Goal: Information Seeking & Learning: Find specific fact

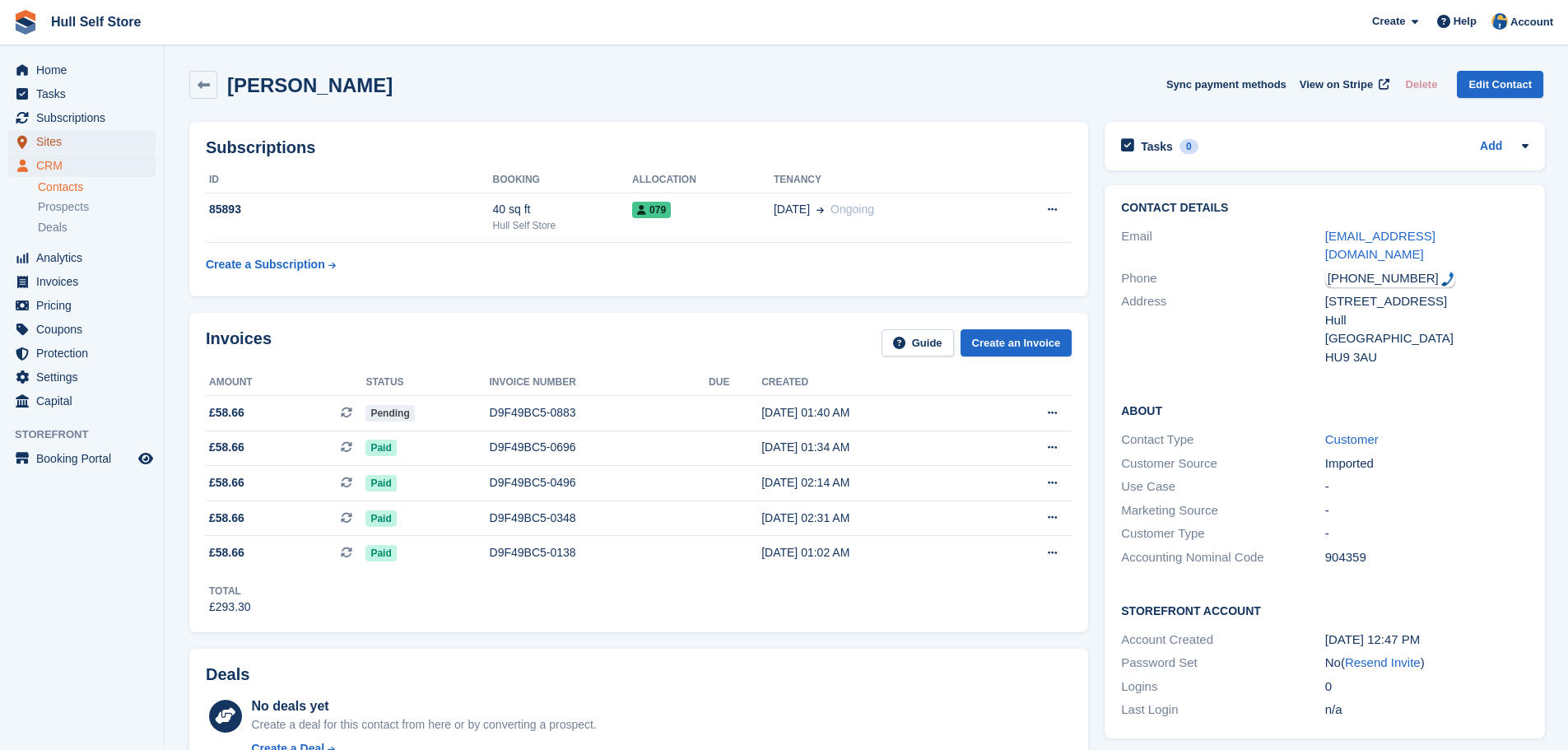
click at [76, 145] on span "Sites" at bounding box center [85, 142] width 99 height 23
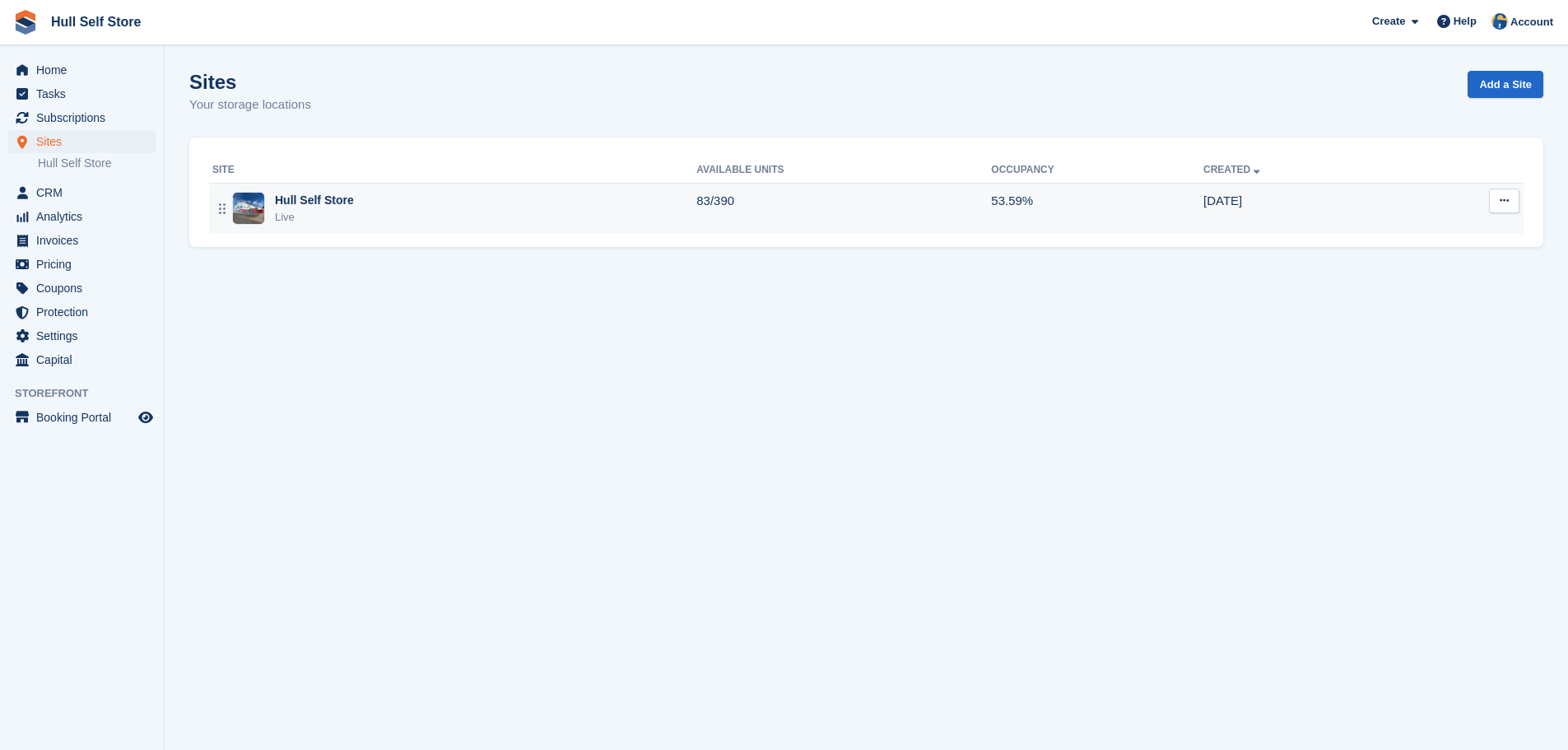
click at [501, 205] on div "Hull Self Store Live" at bounding box center [454, 209] width 484 height 34
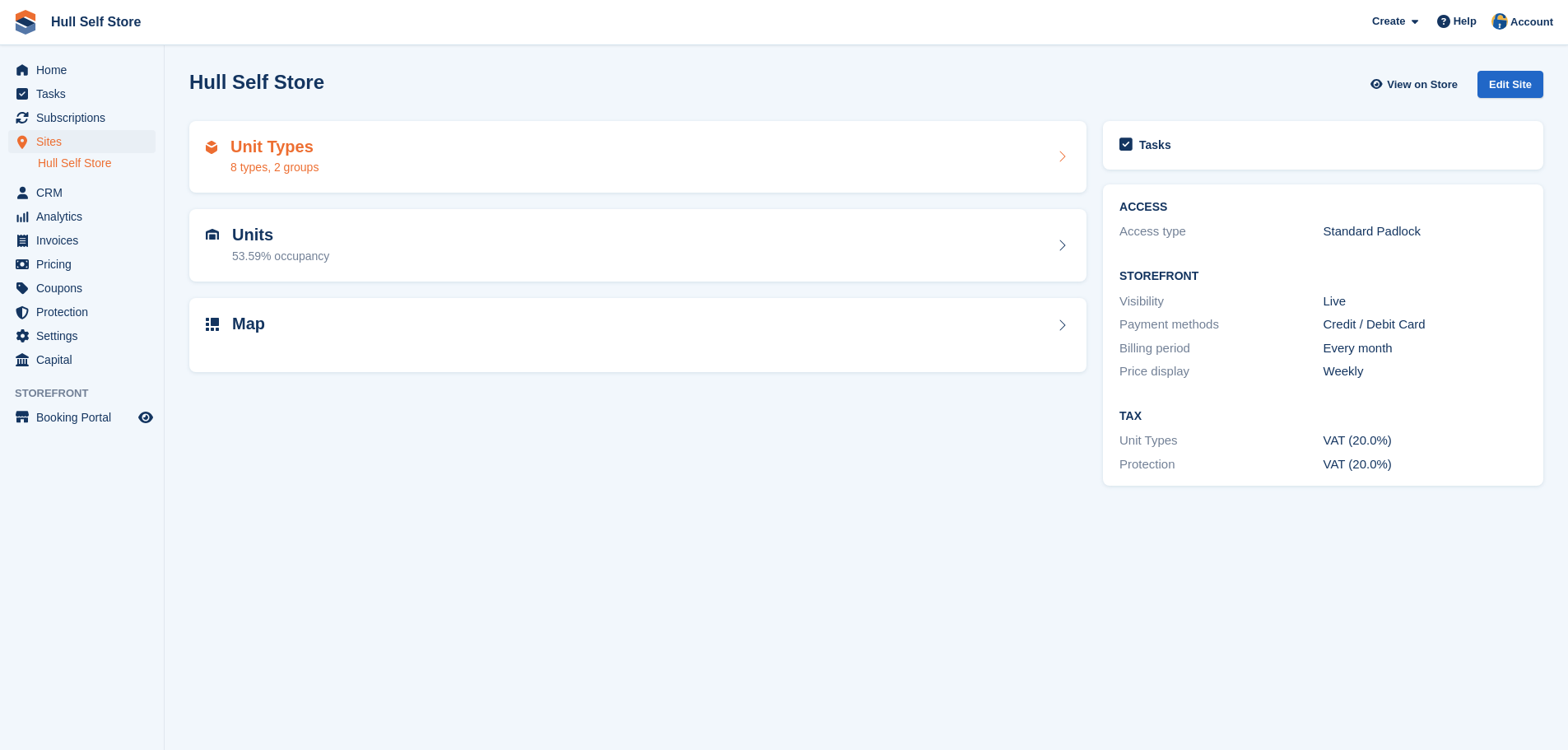
click at [494, 152] on div "Unit Types 8 types, 2 groups" at bounding box center [638, 157] width 864 height 39
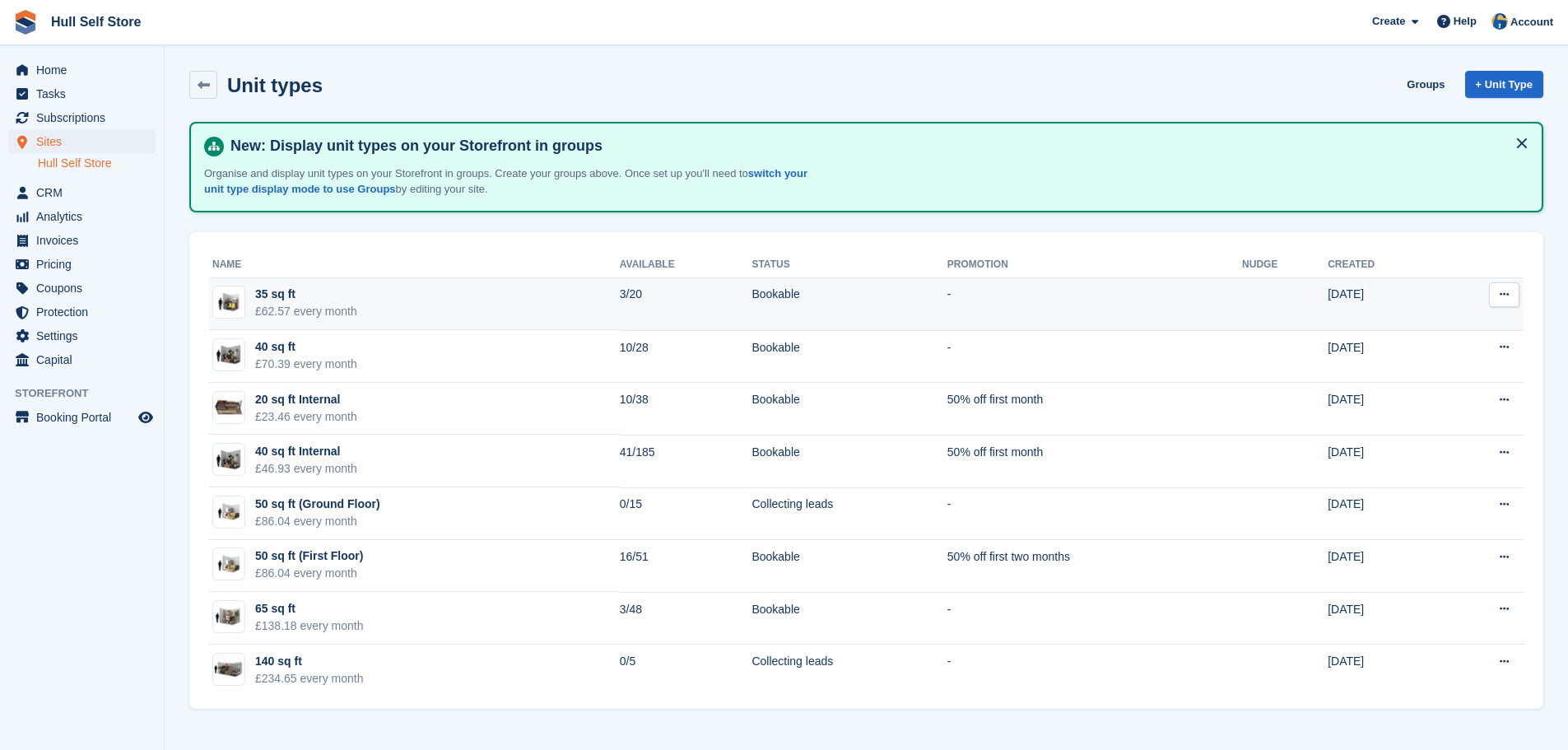
click at [399, 308] on td "35 sq ft £62.57 every month" at bounding box center [414, 305] width 411 height 53
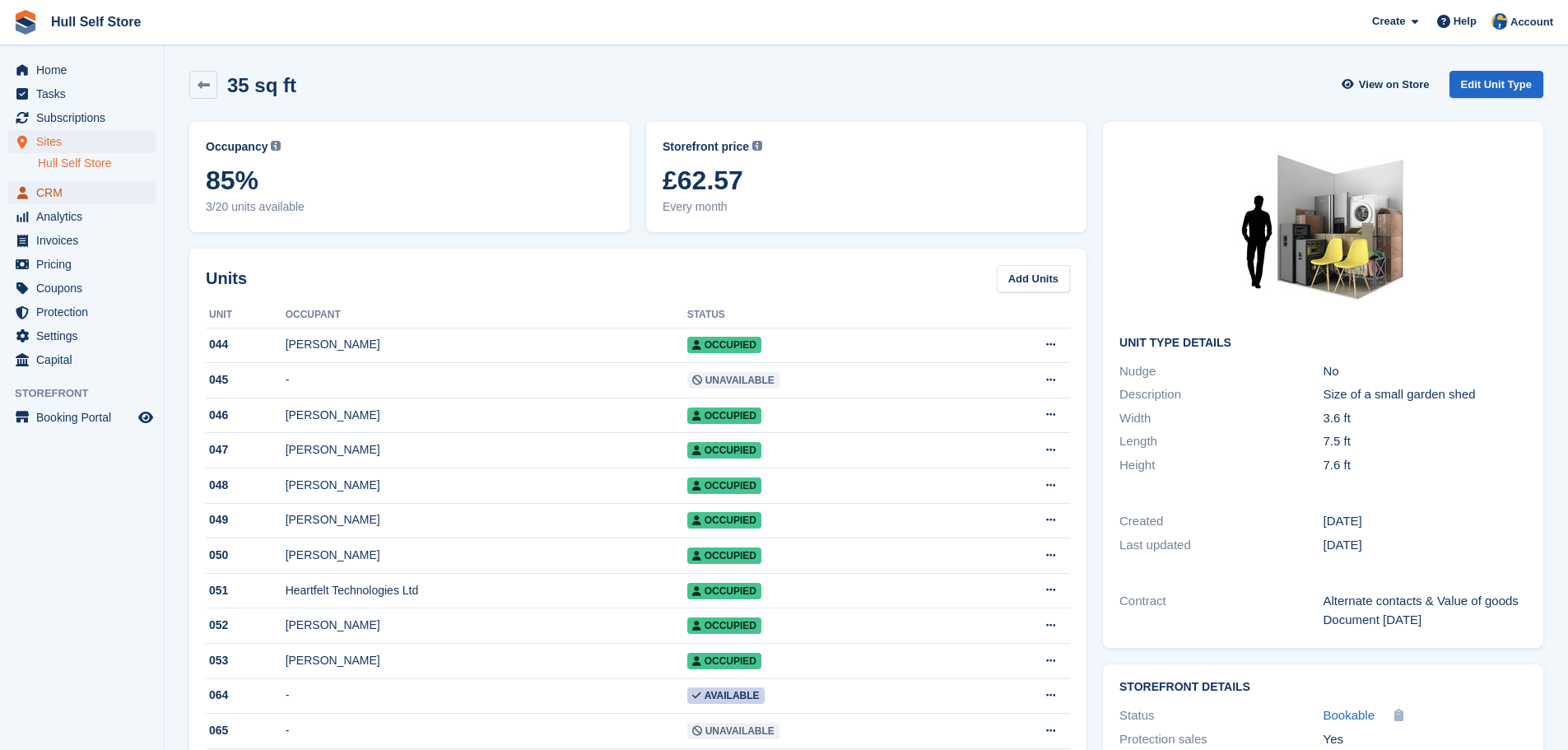
click at [58, 203] on span "CRM" at bounding box center [85, 193] width 99 height 23
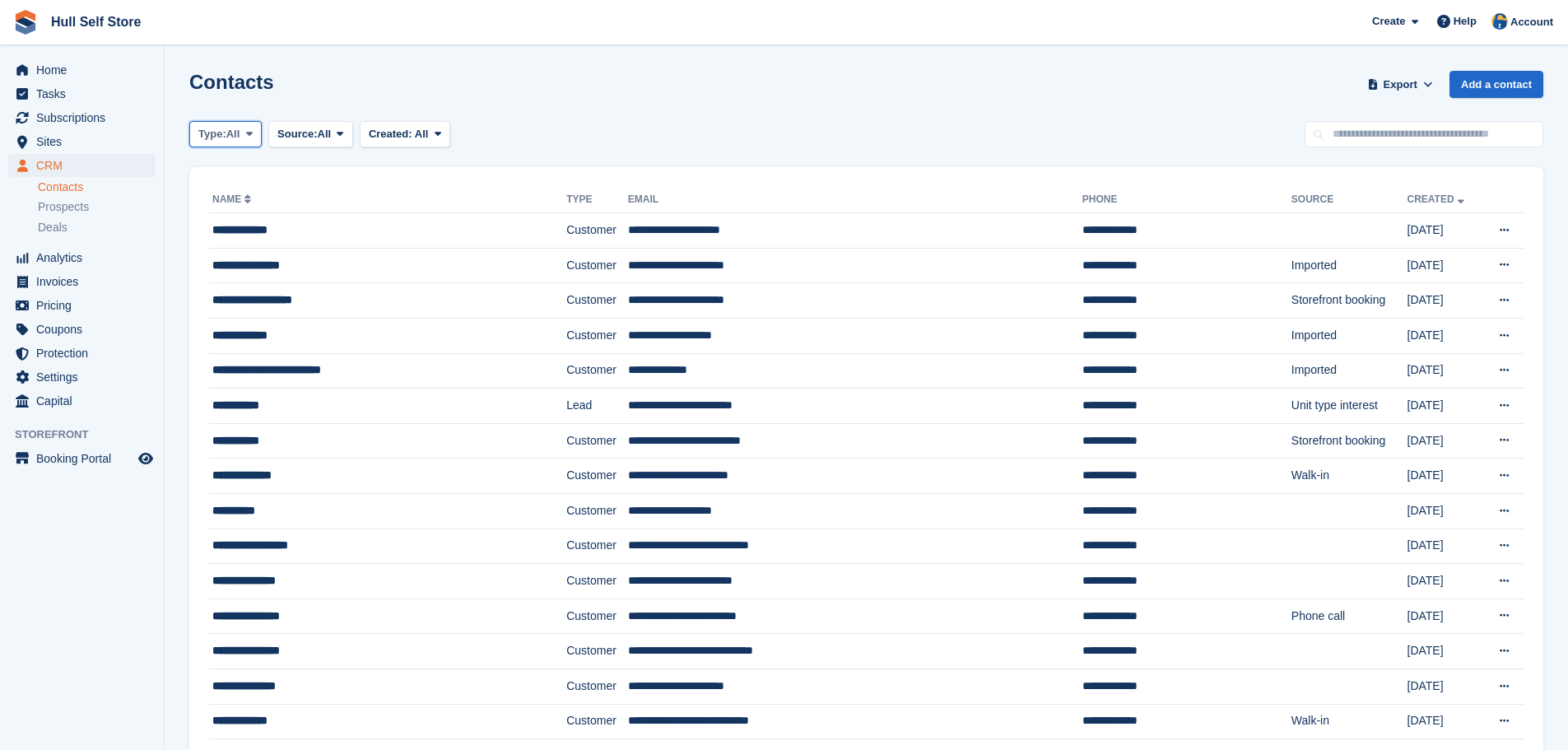
click at [252, 130] on icon at bounding box center [249, 134] width 6 height 11
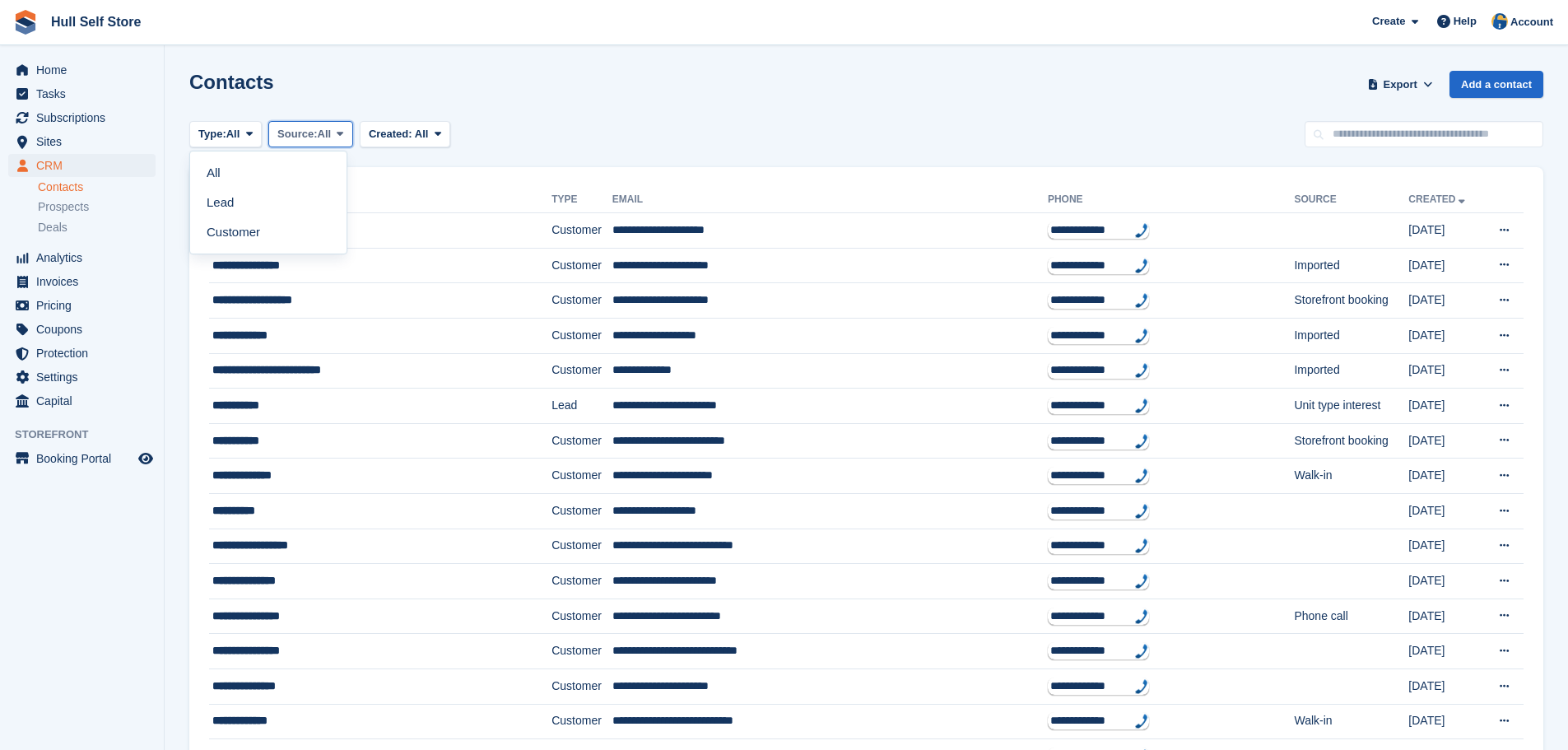
click at [309, 128] on span "Source:" at bounding box center [297, 134] width 39 height 16
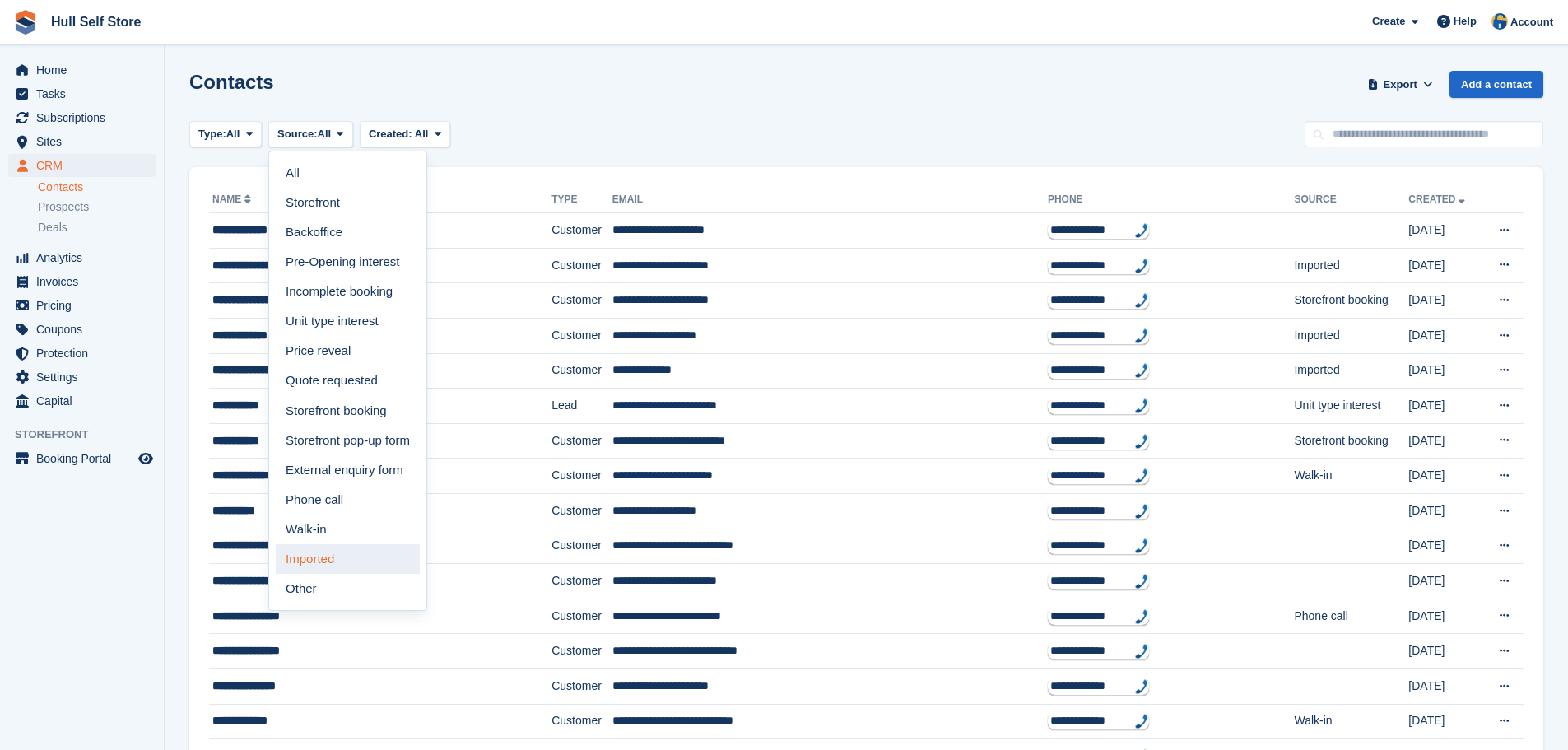
click at [309, 552] on link "Imported" at bounding box center [347, 558] width 144 height 30
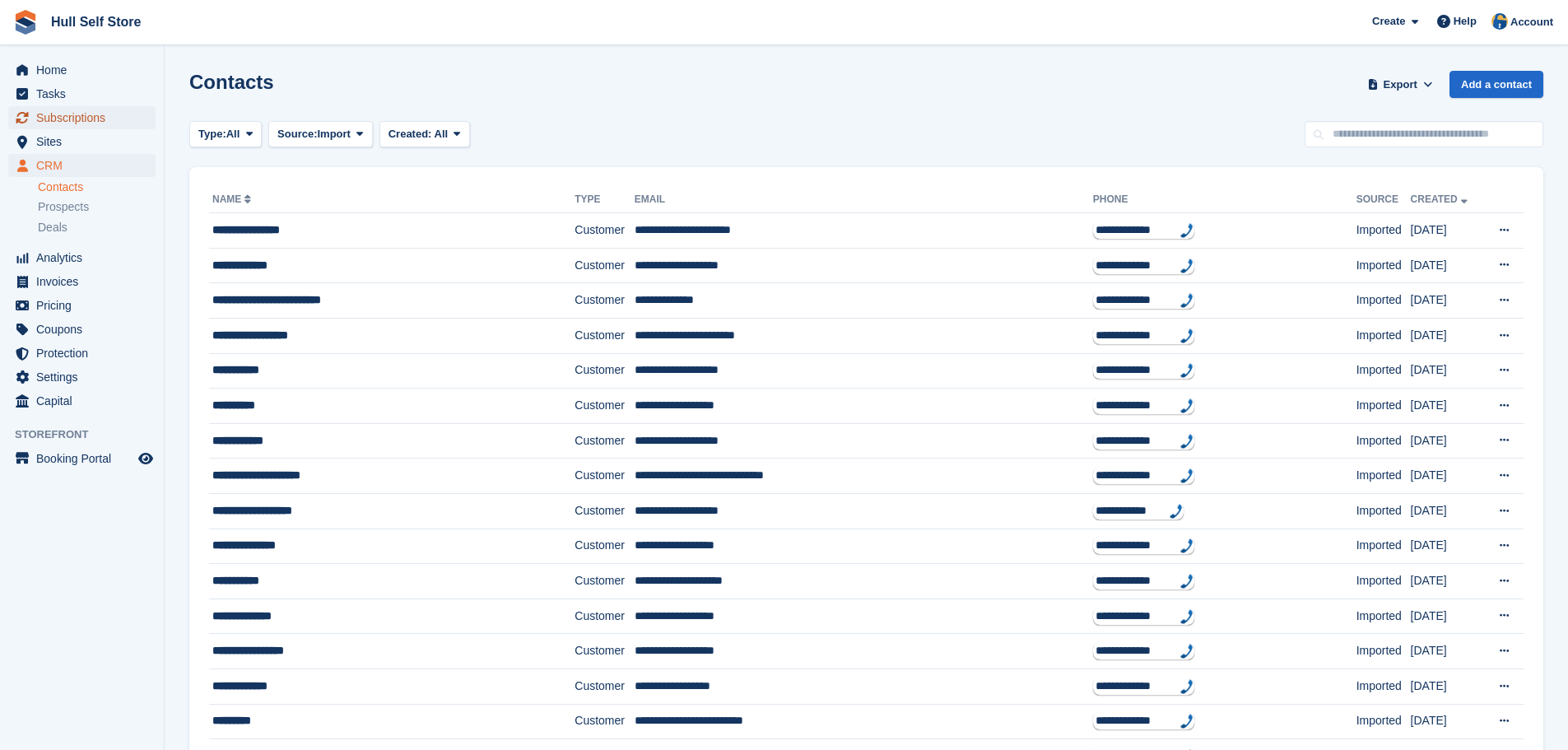
click at [95, 112] on span "Subscriptions" at bounding box center [85, 118] width 99 height 23
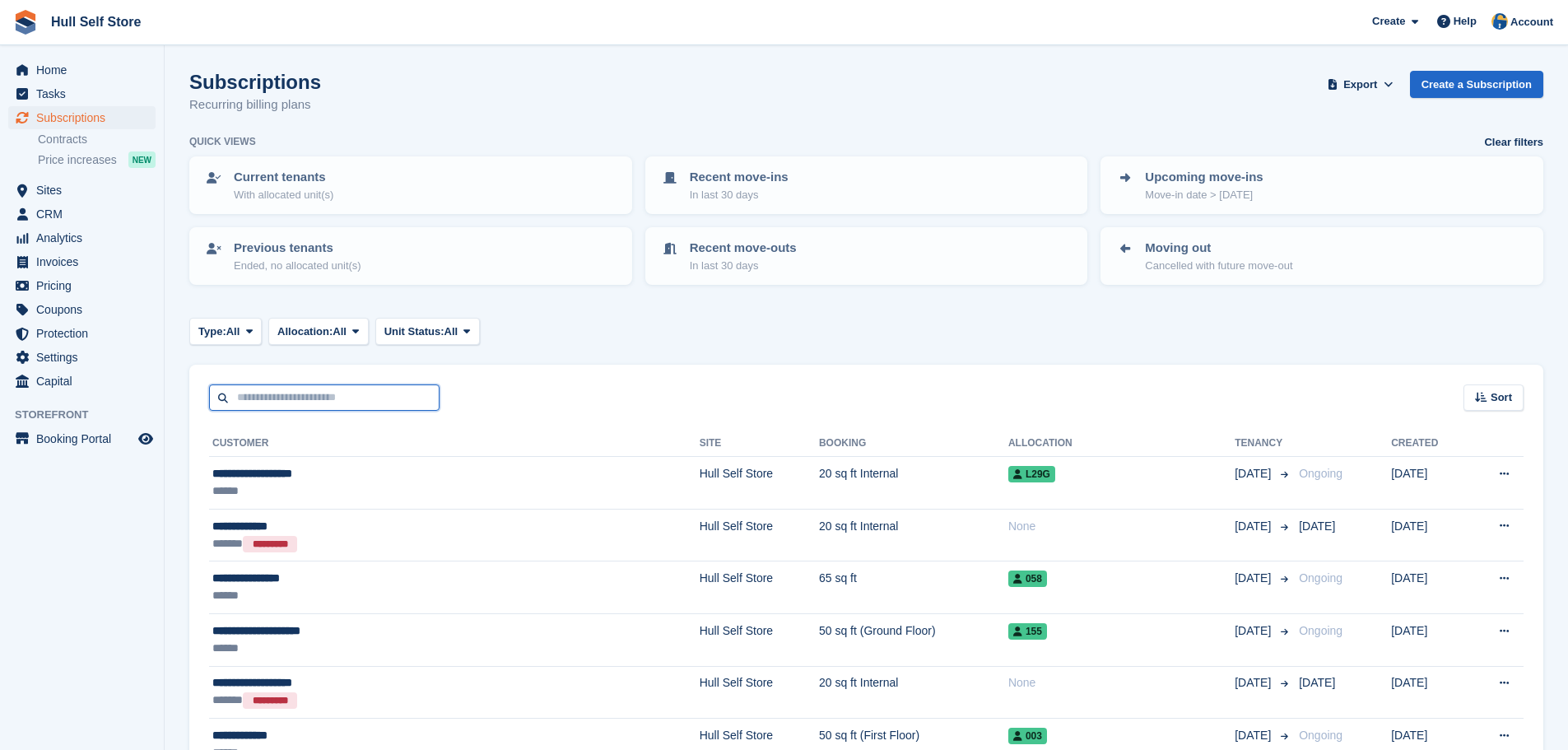
drag, startPoint x: 319, startPoint y: 394, endPoint x: 332, endPoint y: 365, distance: 31.8
click at [319, 394] on input "text" at bounding box center [323, 398] width 230 height 27
drag, startPoint x: 129, startPoint y: 73, endPoint x: 127, endPoint y: 101, distance: 28.1
click at [129, 73] on span "Home" at bounding box center [85, 70] width 99 height 23
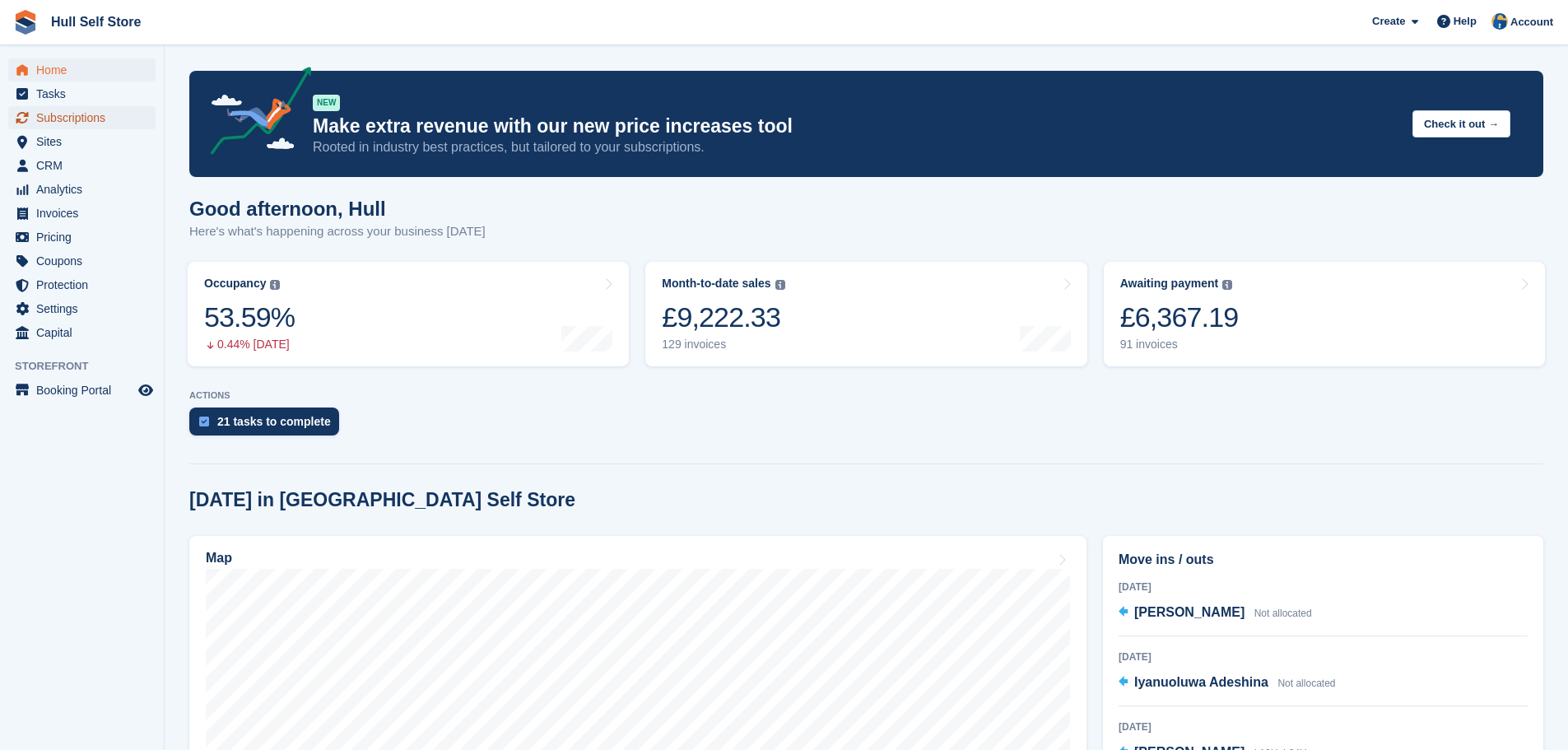
click at [50, 113] on span "Subscriptions" at bounding box center [85, 118] width 99 height 23
click at [51, 116] on span "Subscriptions" at bounding box center [85, 118] width 99 height 23
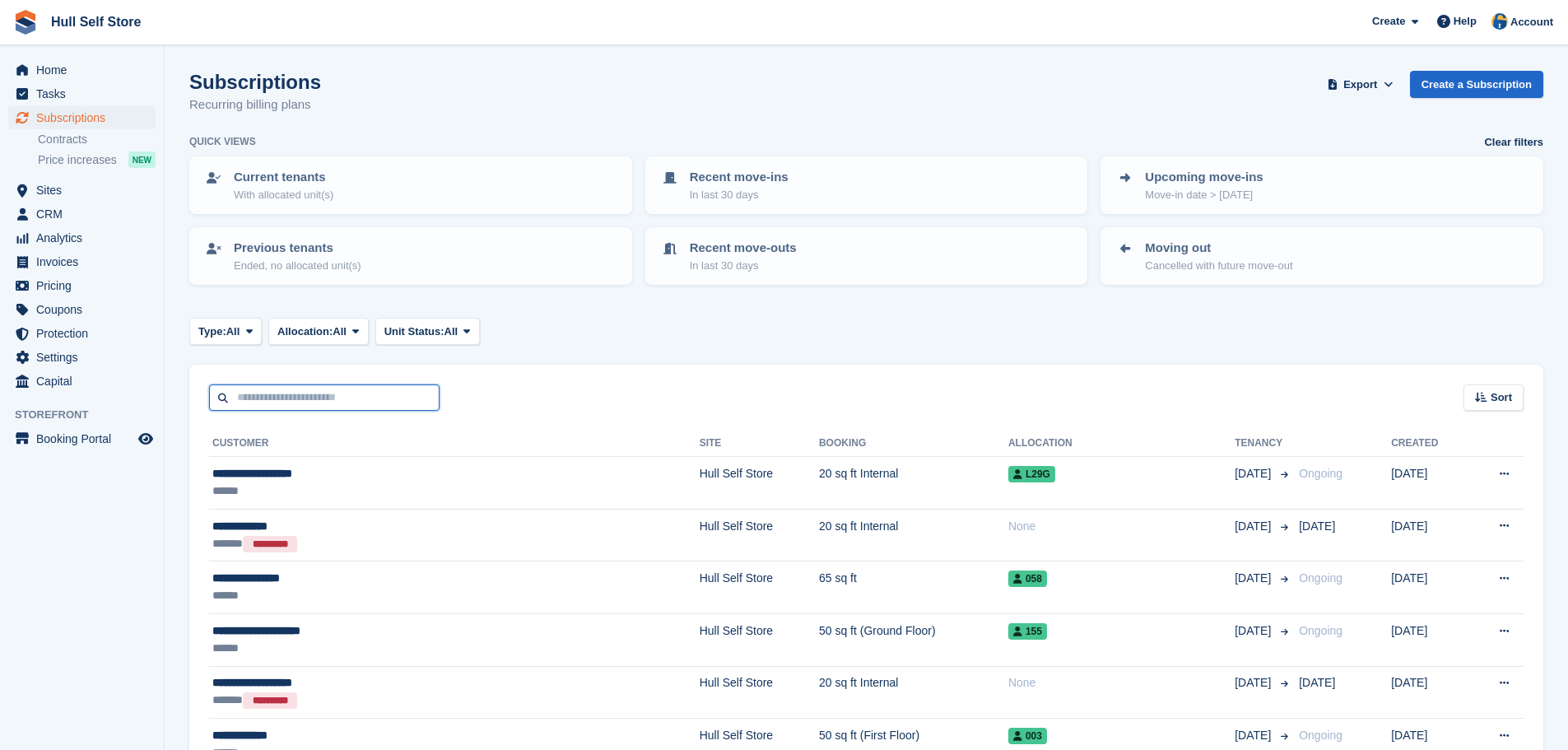
click at [366, 390] on input "text" at bounding box center [323, 398] width 230 height 27
type input "********"
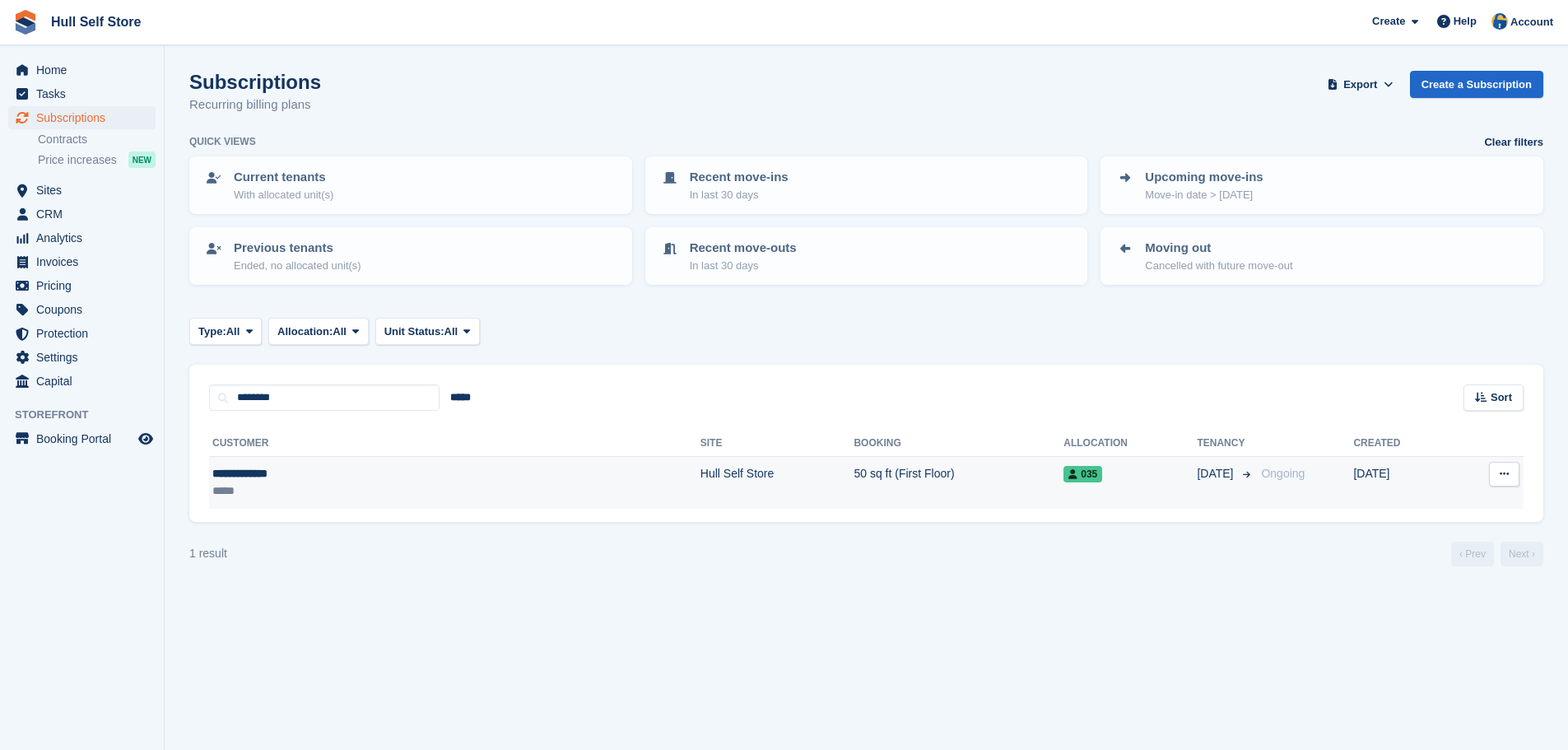
click at [334, 492] on div "*****" at bounding box center [328, 491] width 232 height 17
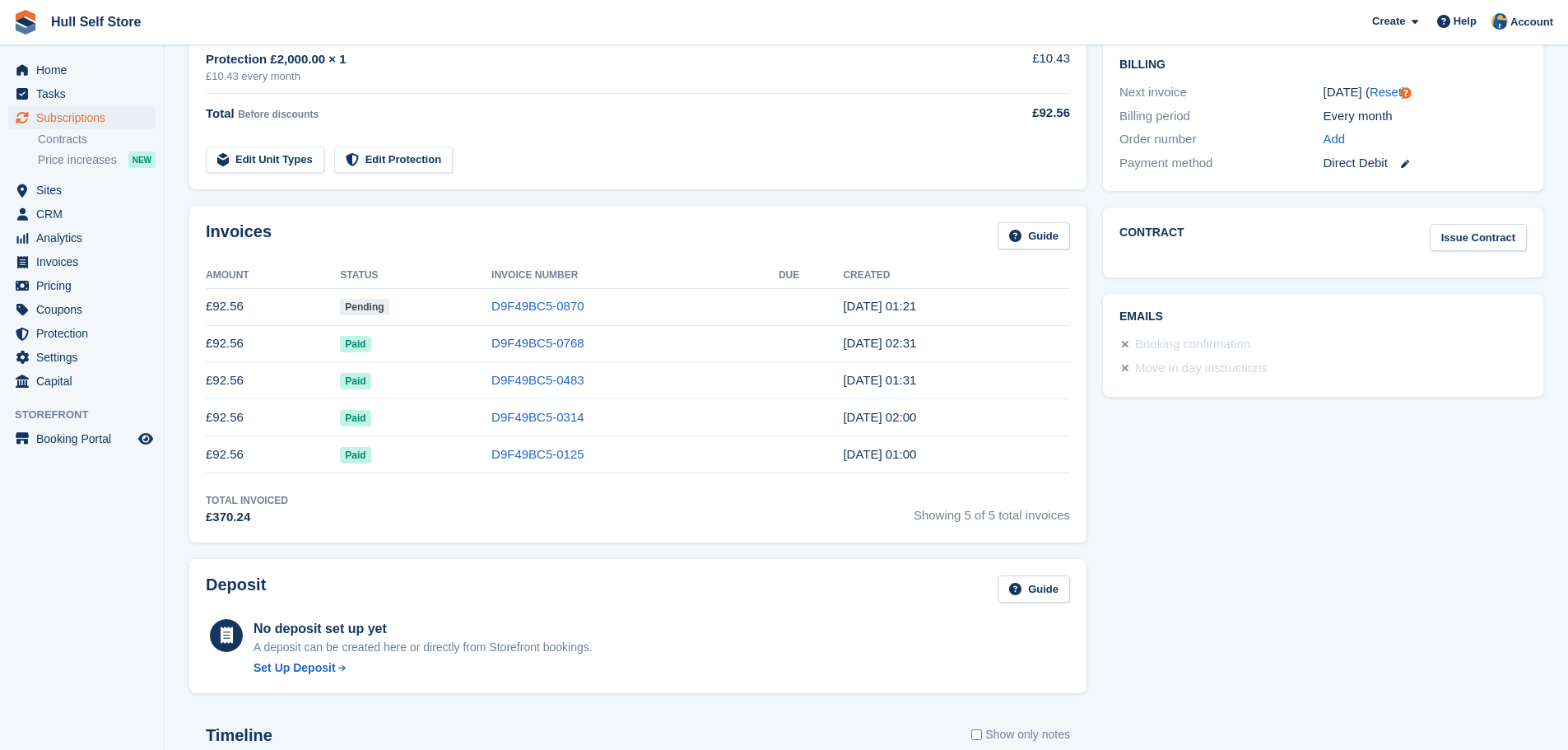
scroll to position [562, 0]
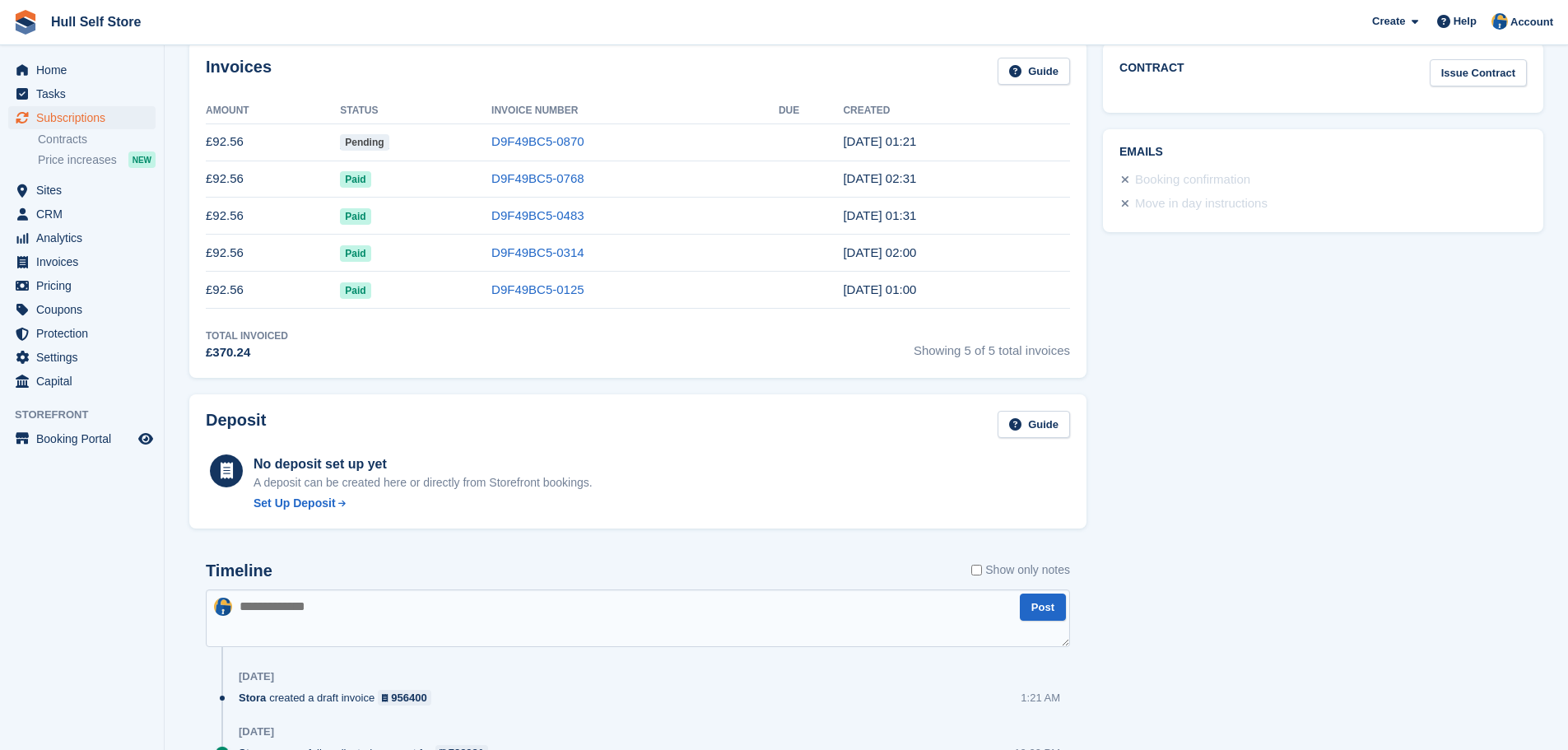
drag, startPoint x: 392, startPoint y: 623, endPoint x: 419, endPoint y: 620, distance: 27.2
click at [392, 623] on textarea at bounding box center [638, 618] width 864 height 57
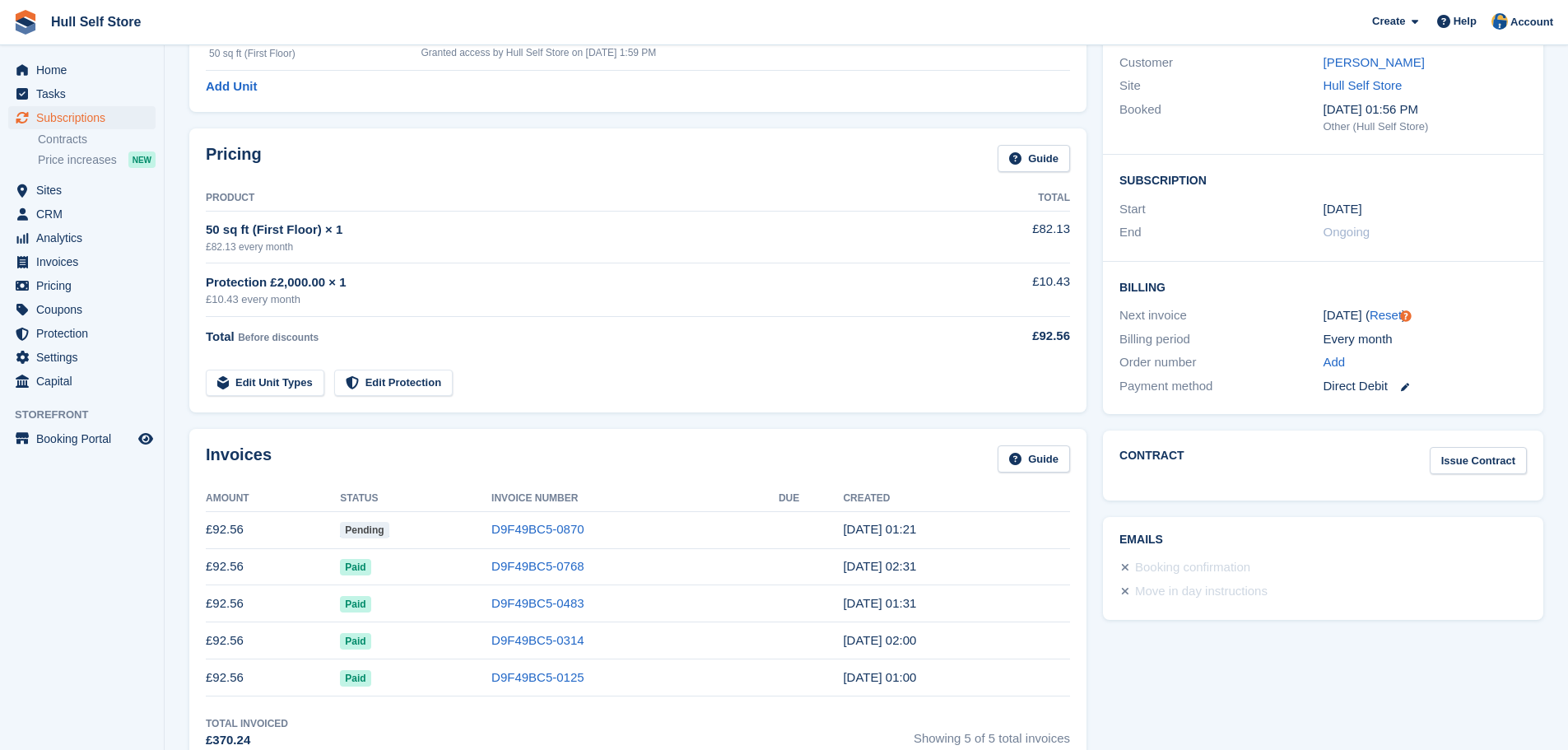
scroll to position [0, 0]
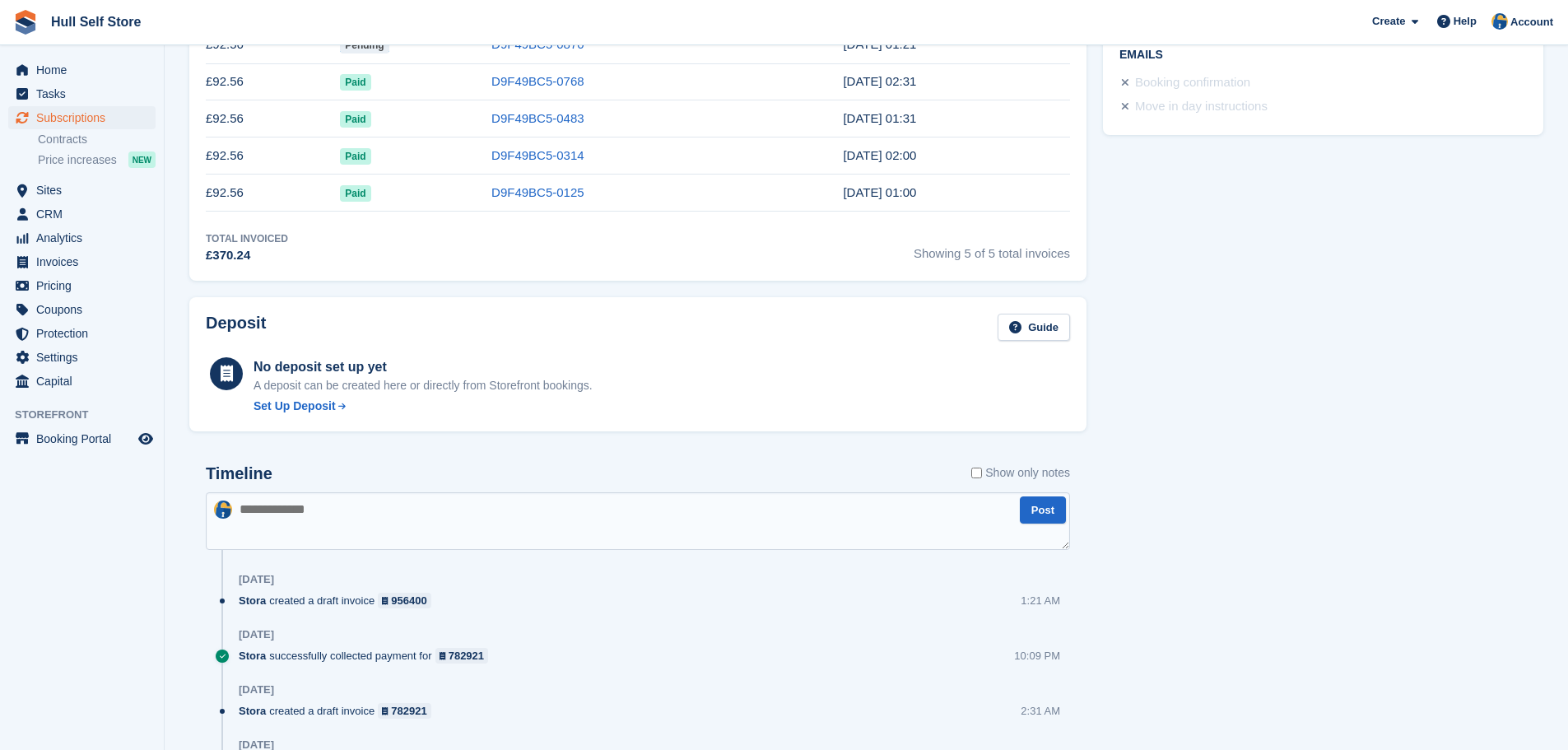
click at [408, 515] on textarea at bounding box center [638, 522] width 864 height 57
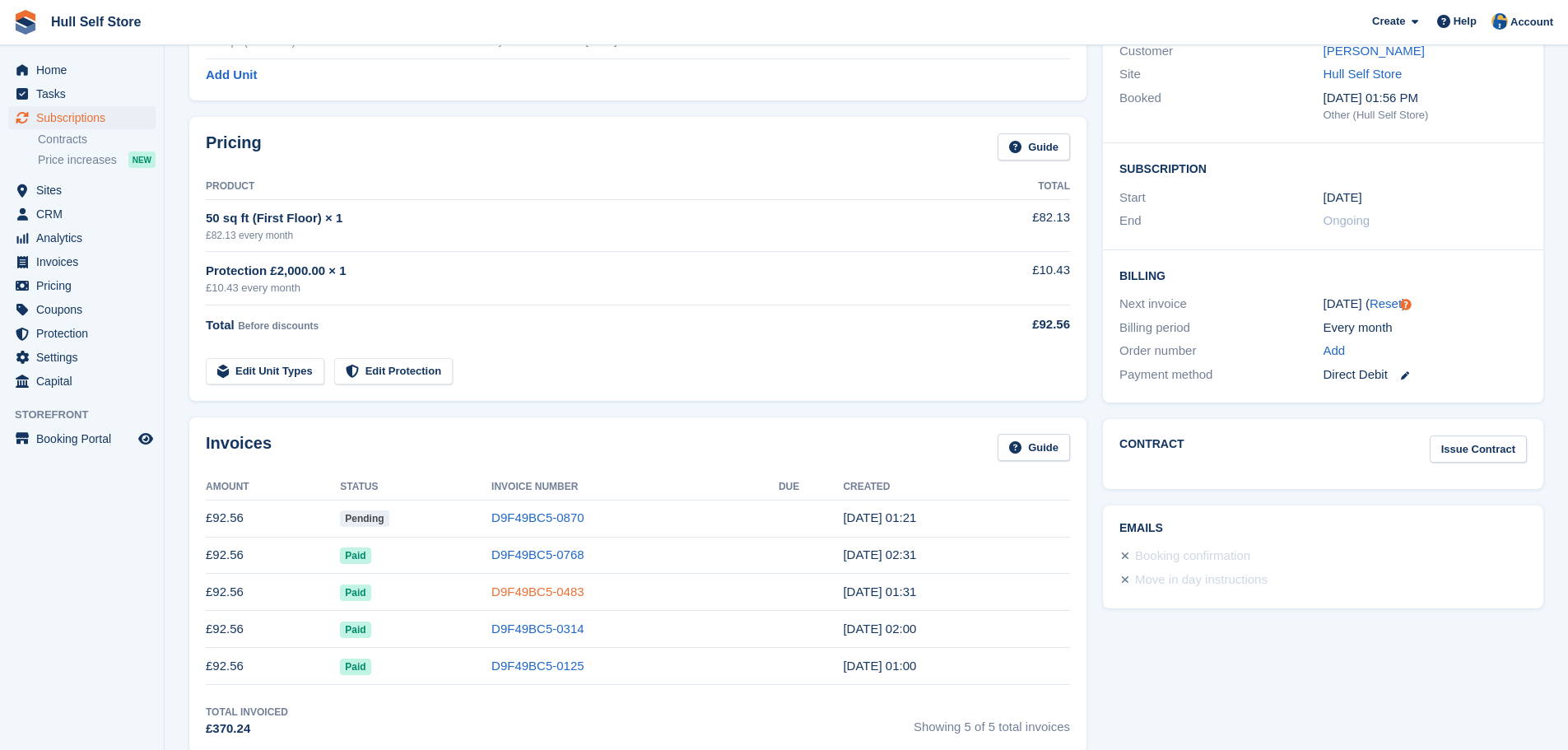
scroll to position [247, 0]
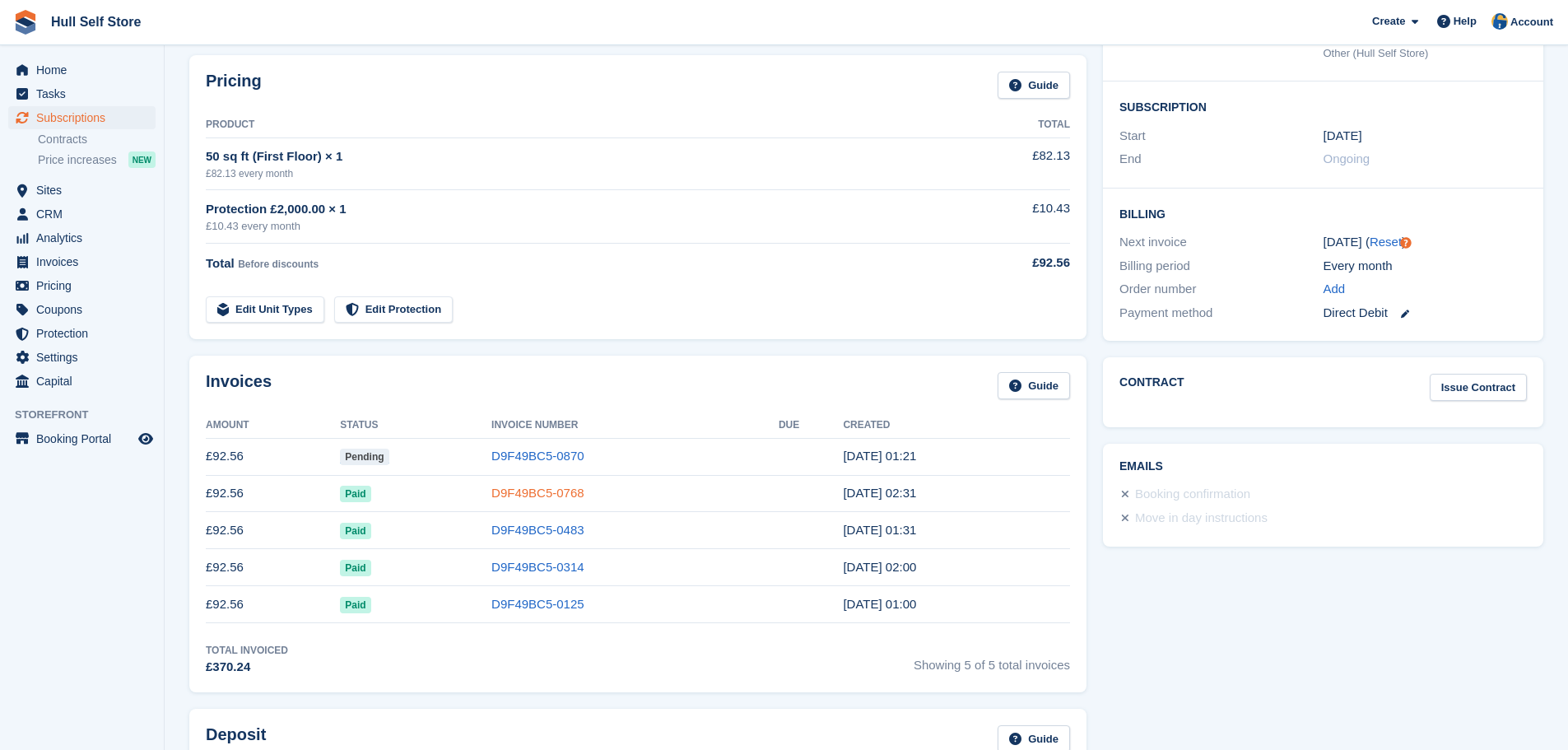
click at [553, 500] on link "D9F49BC5-0768" at bounding box center [538, 493] width 93 height 14
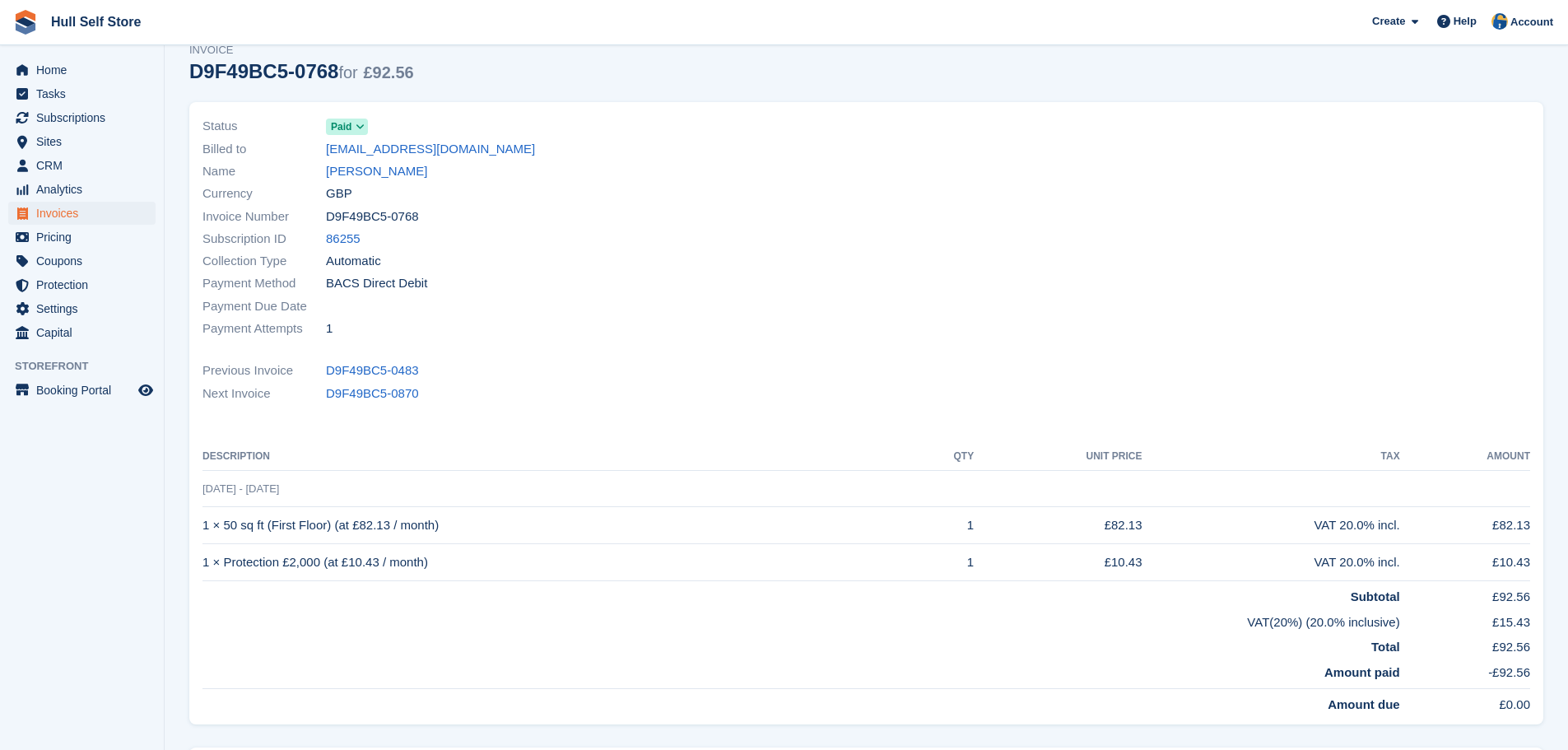
scroll to position [165, 0]
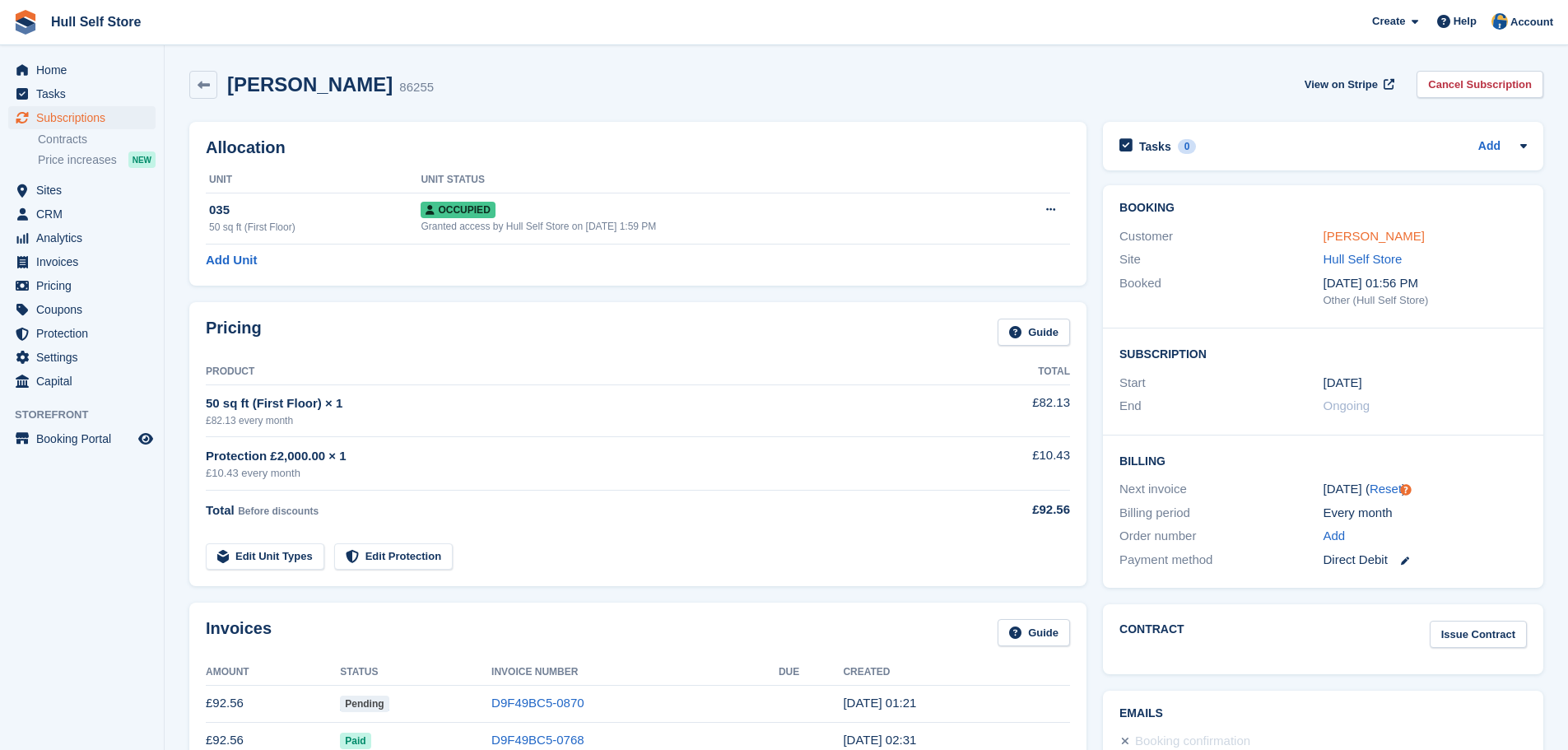
click at [1333, 237] on link "Mark Grierson" at bounding box center [1374, 236] width 101 height 14
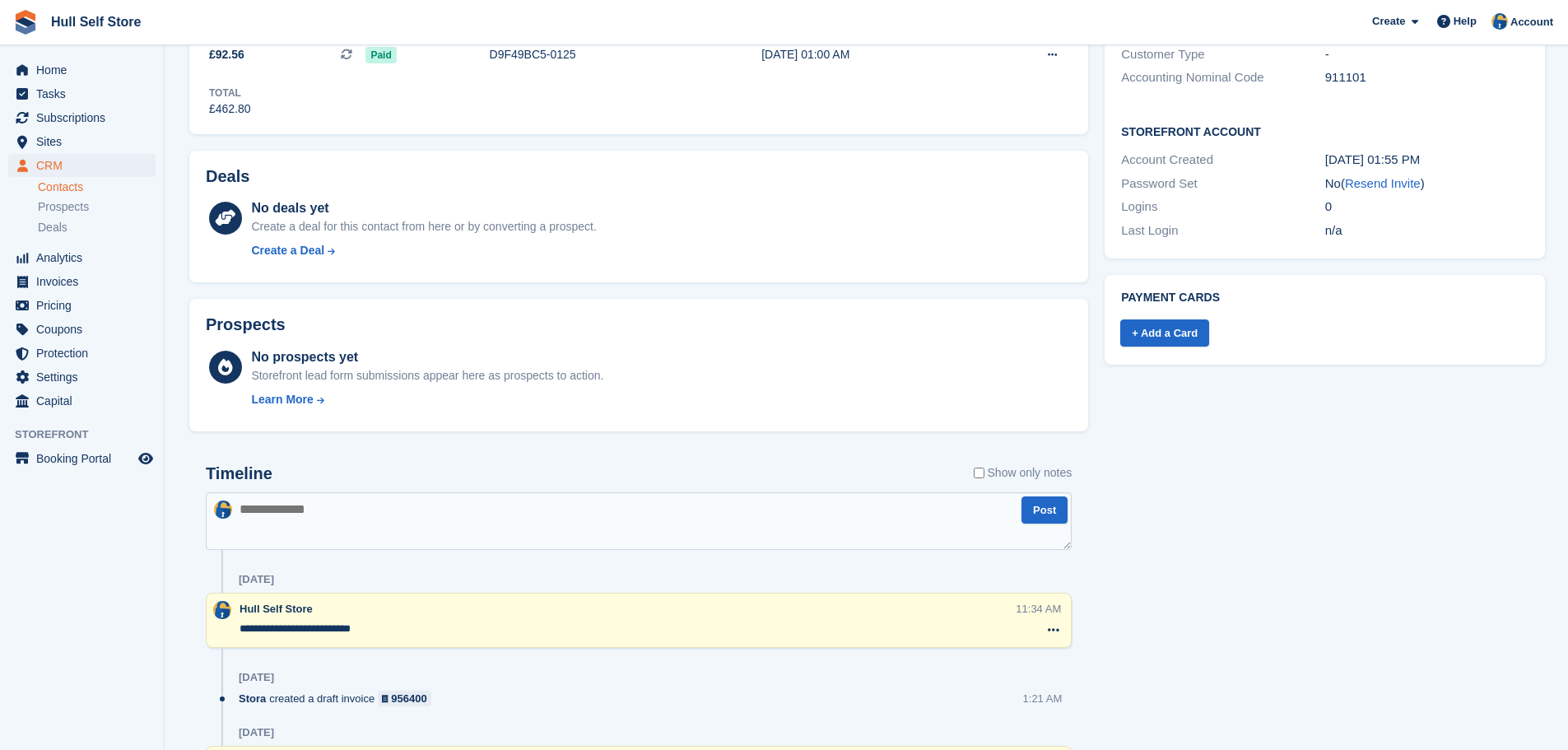
scroll to position [741, 0]
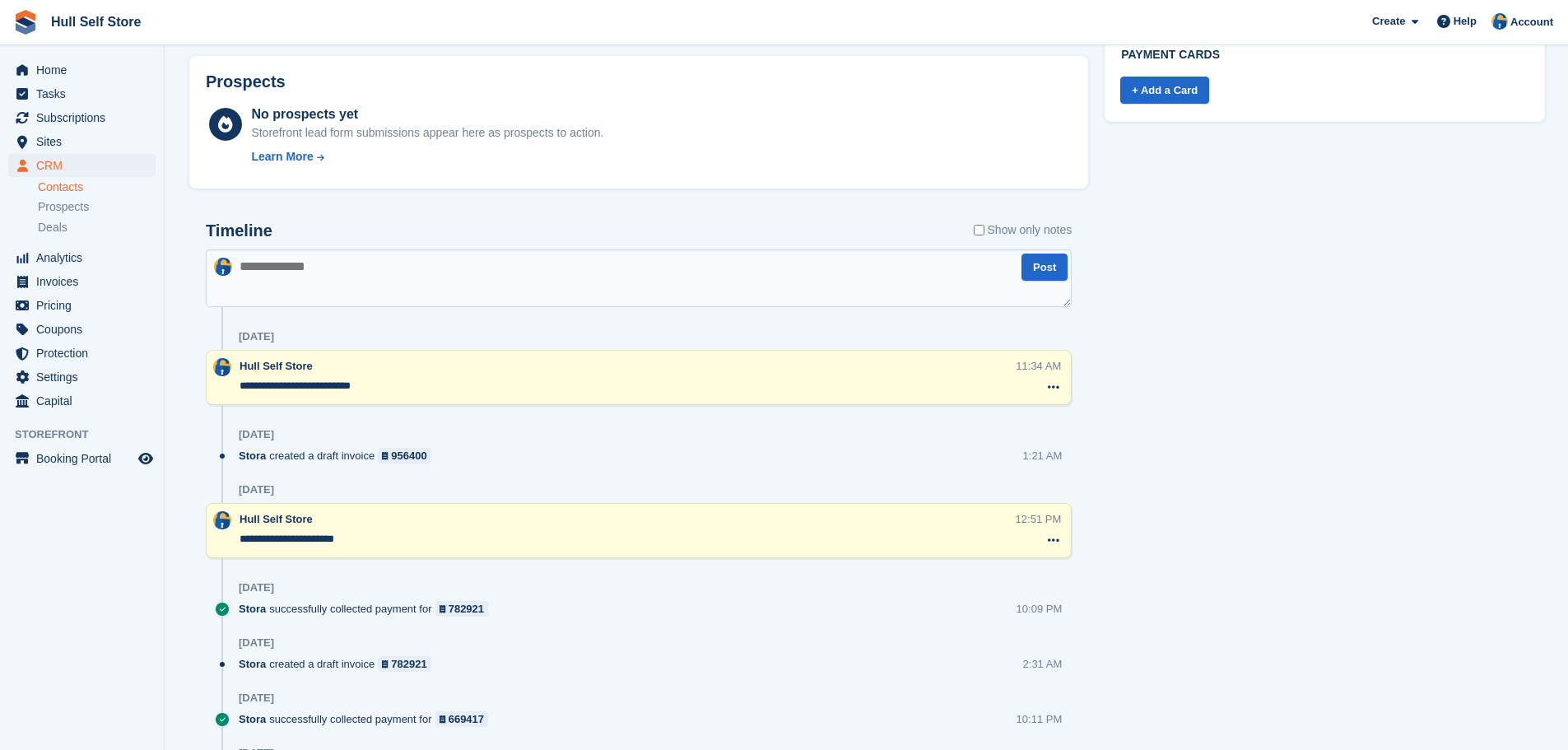
click at [407, 390] on textarea "**********" at bounding box center [627, 386] width 775 height 16
click at [242, 385] on textarea "**********" at bounding box center [627, 386] width 775 height 16
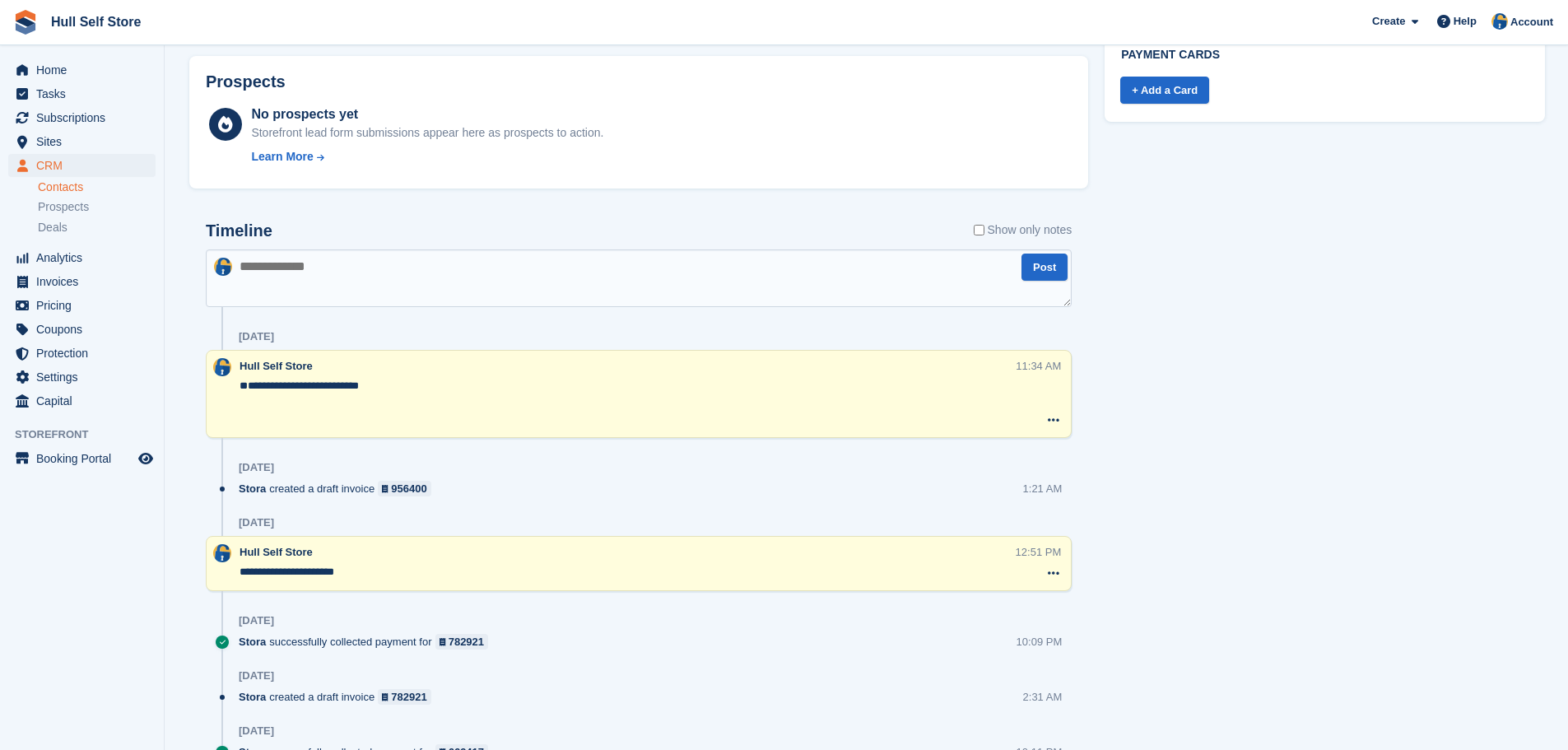
click at [249, 392] on textarea "**********" at bounding box center [627, 402] width 775 height 49
click at [248, 387] on textarea "**********" at bounding box center [627, 402] width 775 height 49
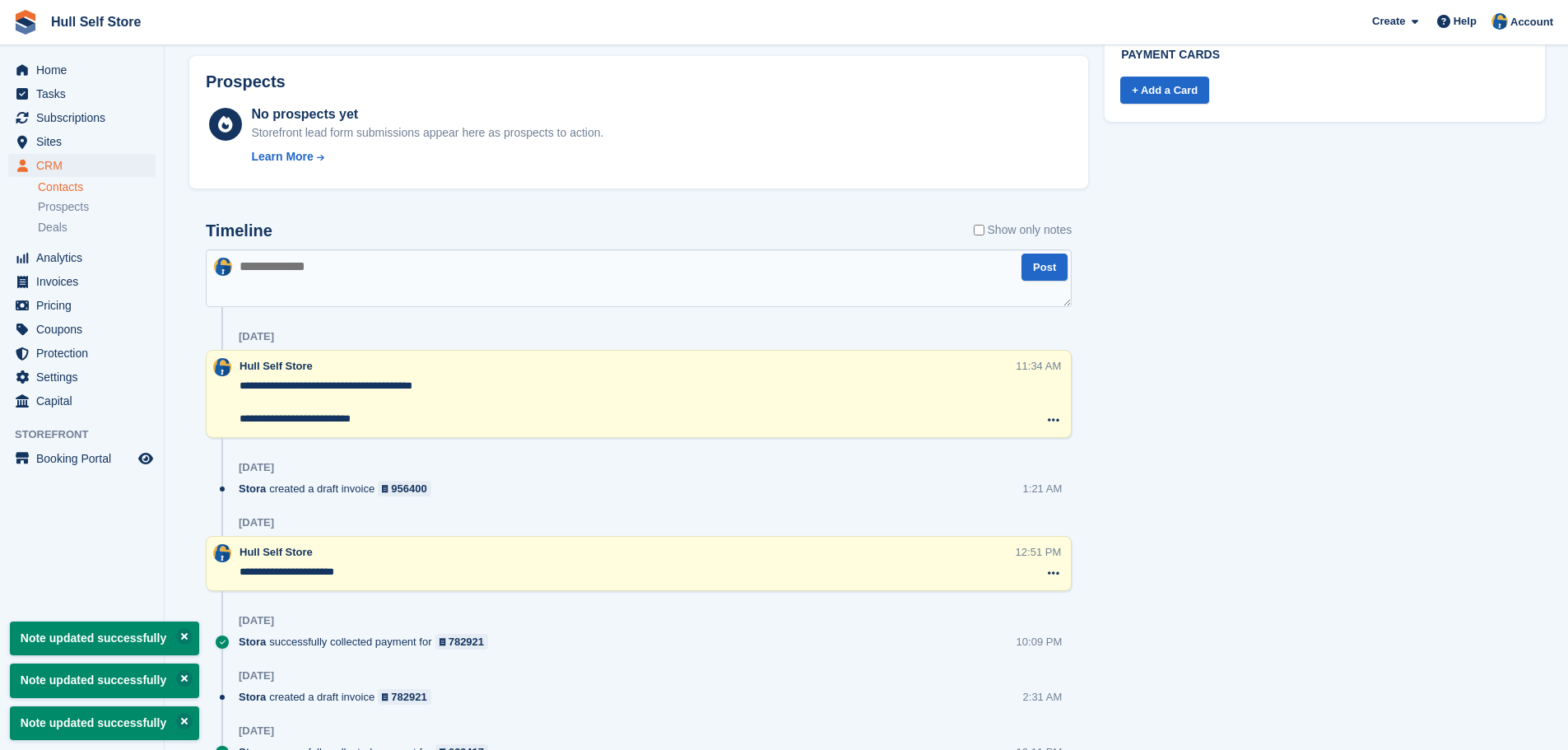
click at [1170, 416] on div "Tasks 0 Add No tasks related to Mark Grierson Contact Details Email harrygriers…" at bounding box center [1324, 163] width 457 height 1582
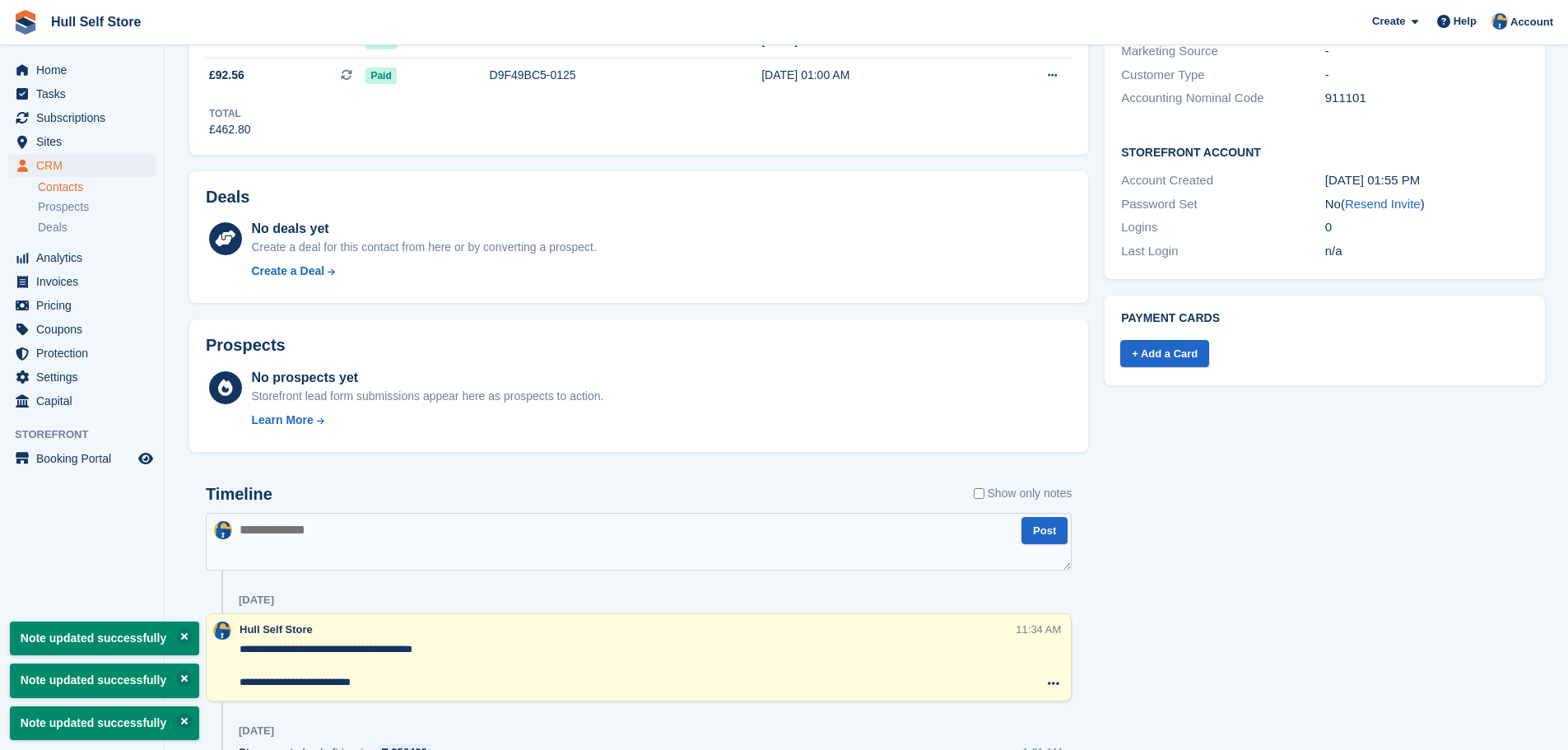
scroll to position [659, 0]
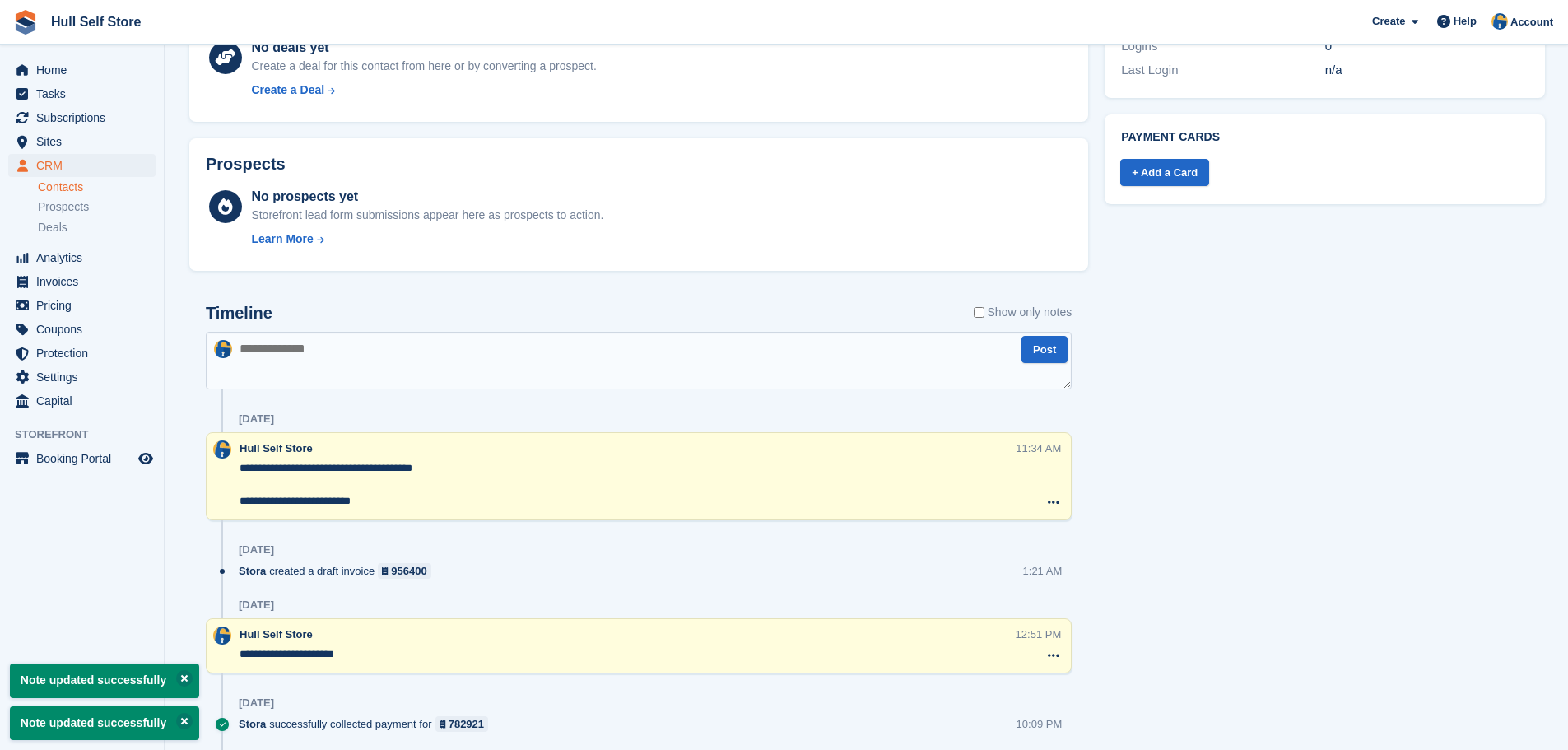
click at [454, 470] on textarea "**********" at bounding box center [627, 485] width 775 height 49
click at [278, 464] on textarea "**********" at bounding box center [627, 485] width 775 height 49
click at [452, 464] on textarea "**********" at bounding box center [627, 485] width 775 height 49
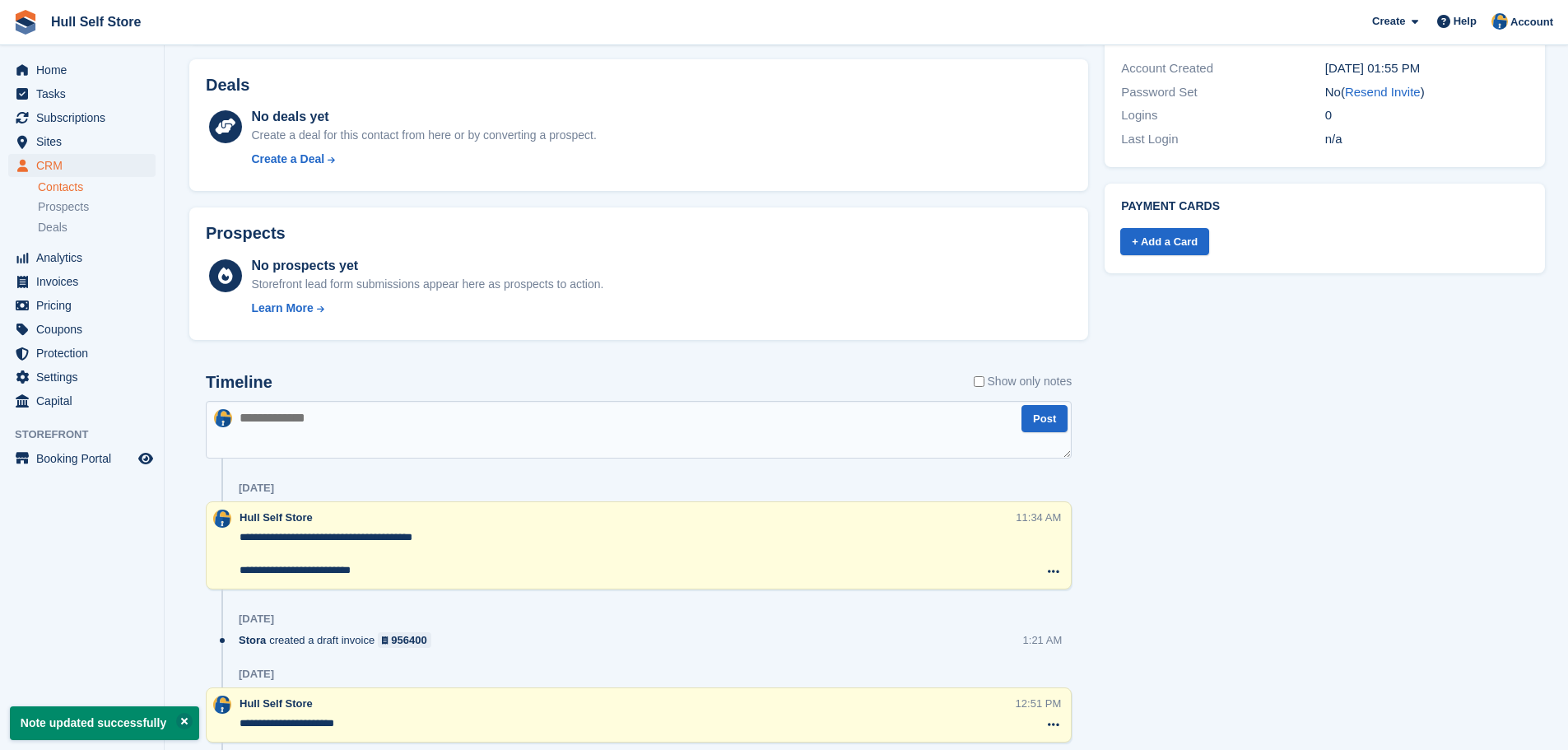
scroll to position [494, 0]
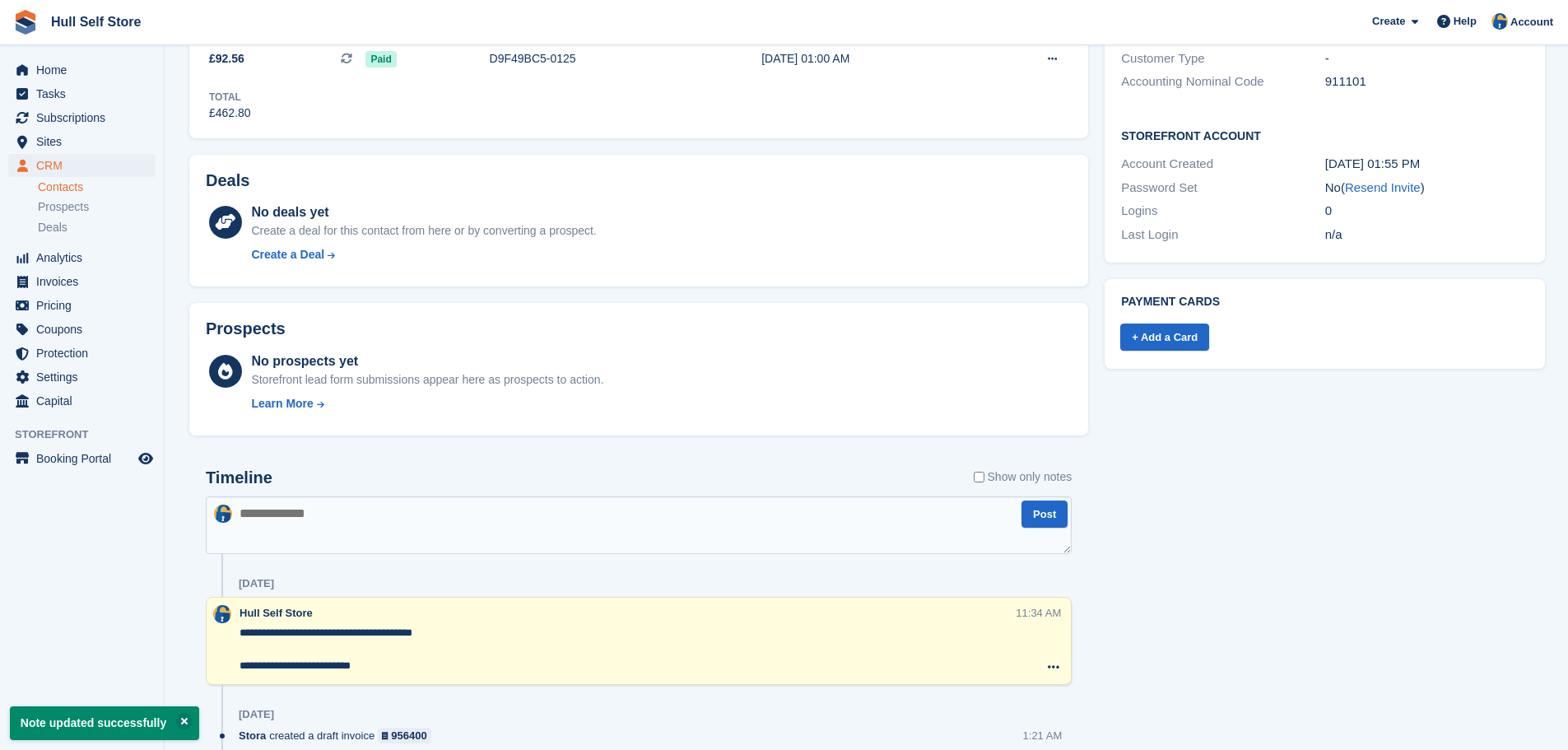
click at [487, 625] on textarea "**********" at bounding box center [627, 650] width 775 height 49
type textarea "**********"
click at [1088, 587] on div "Subscriptions ID Booking Allocation Tenancy 86255 50 sq ft (First Floor) Hull S…" at bounding box center [638, 409] width 915 height 1582
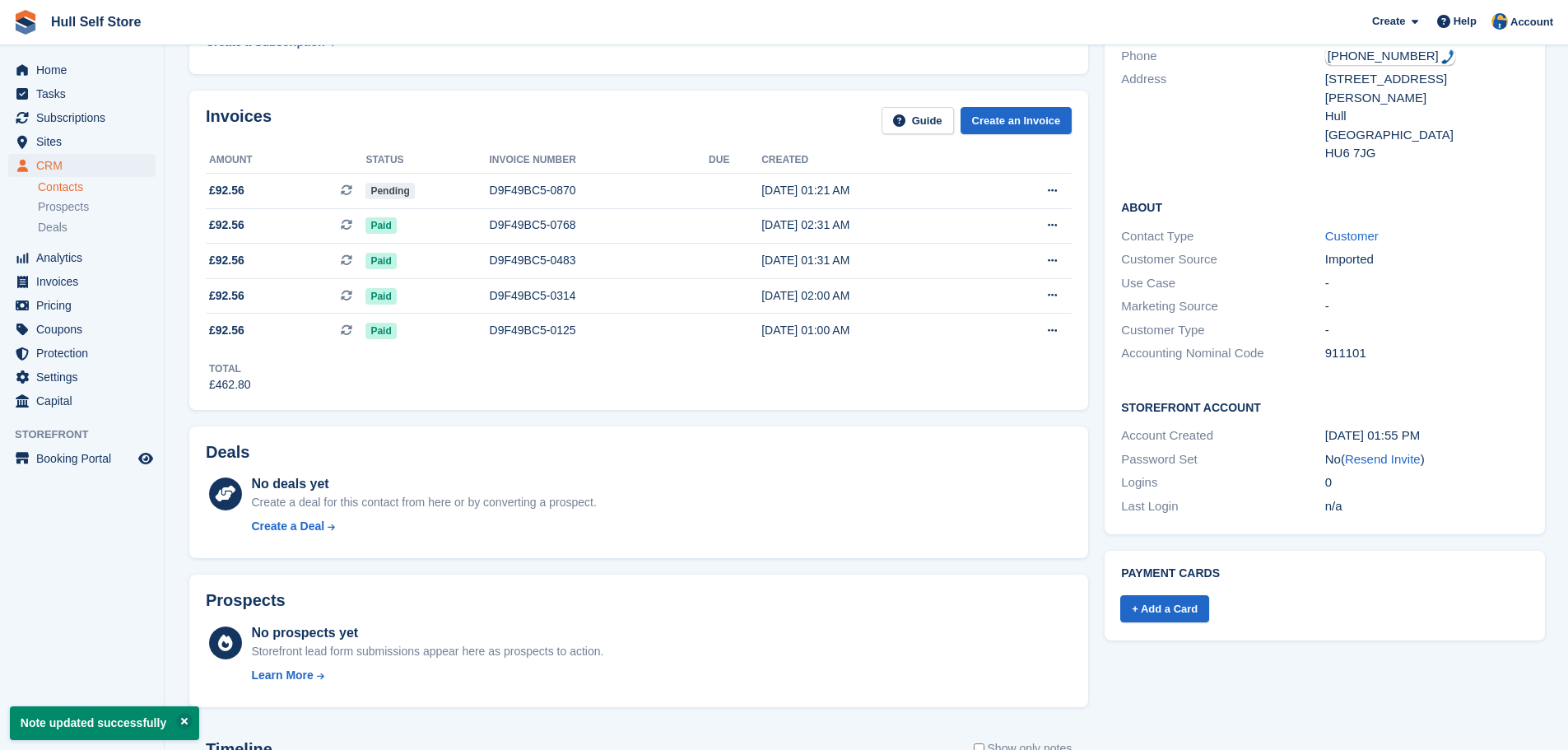
scroll to position [0, 0]
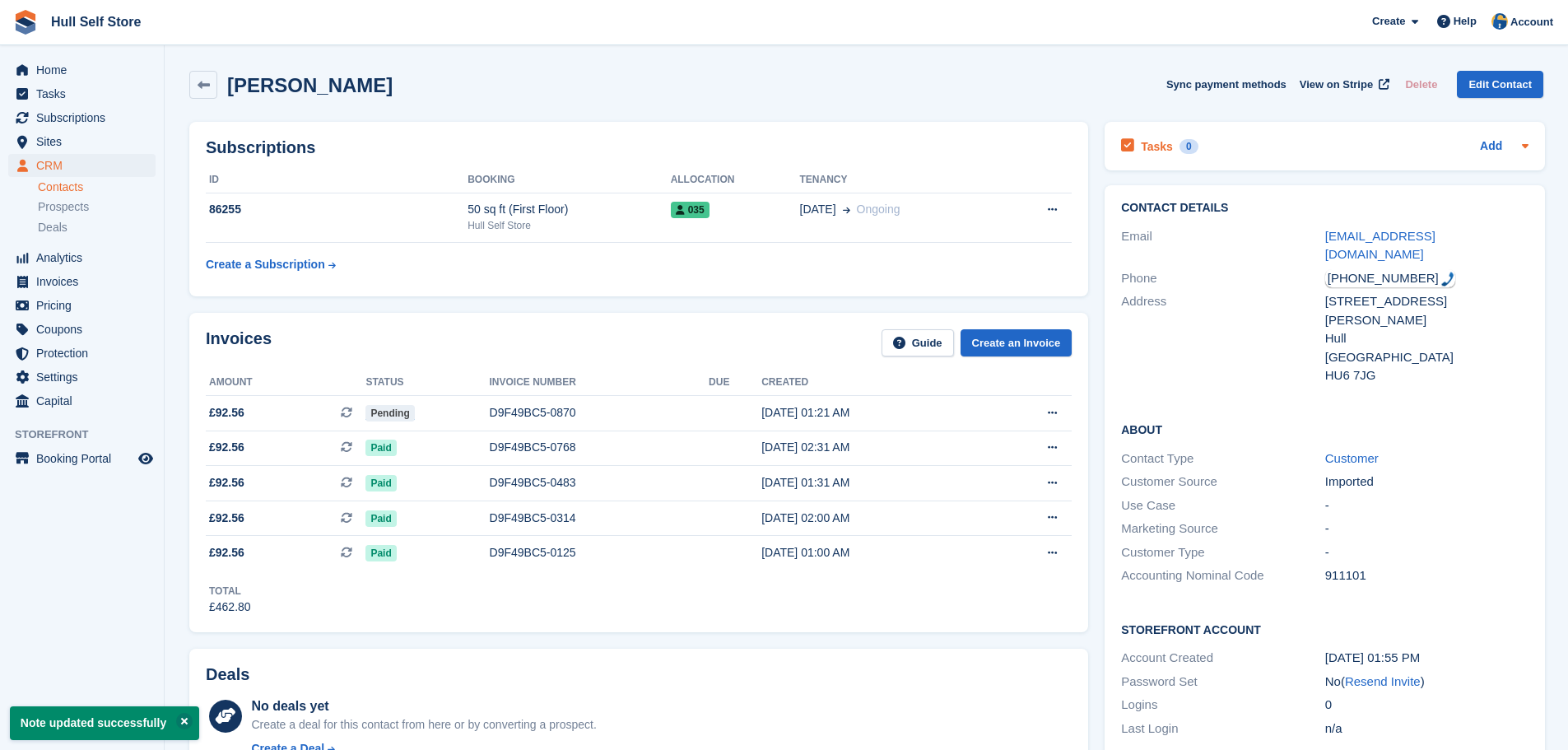
click at [1221, 156] on div "Tasks 0 Add" at bounding box center [1324, 146] width 407 height 22
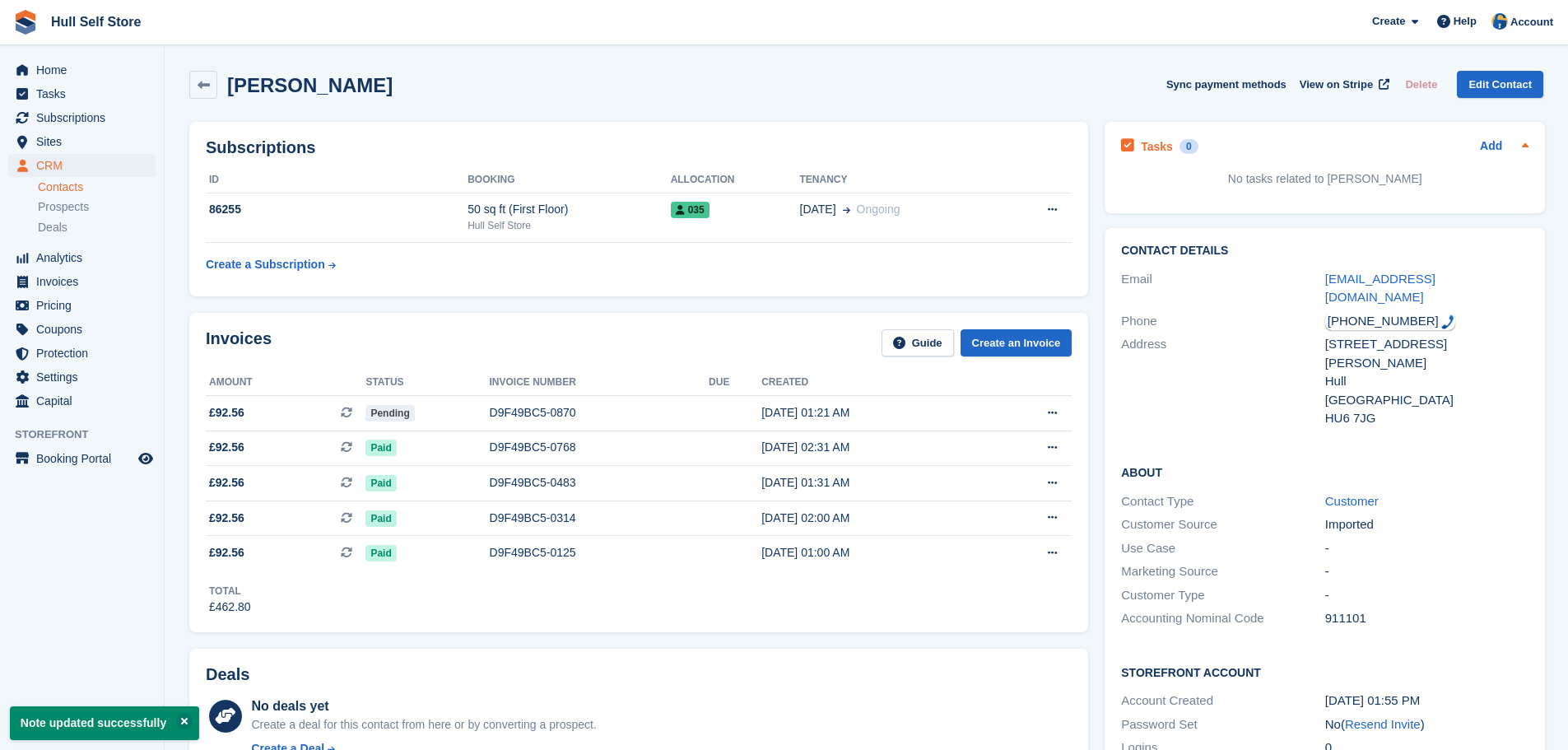
click at [1216, 148] on div "Tasks 0 Add" at bounding box center [1324, 146] width 407 height 22
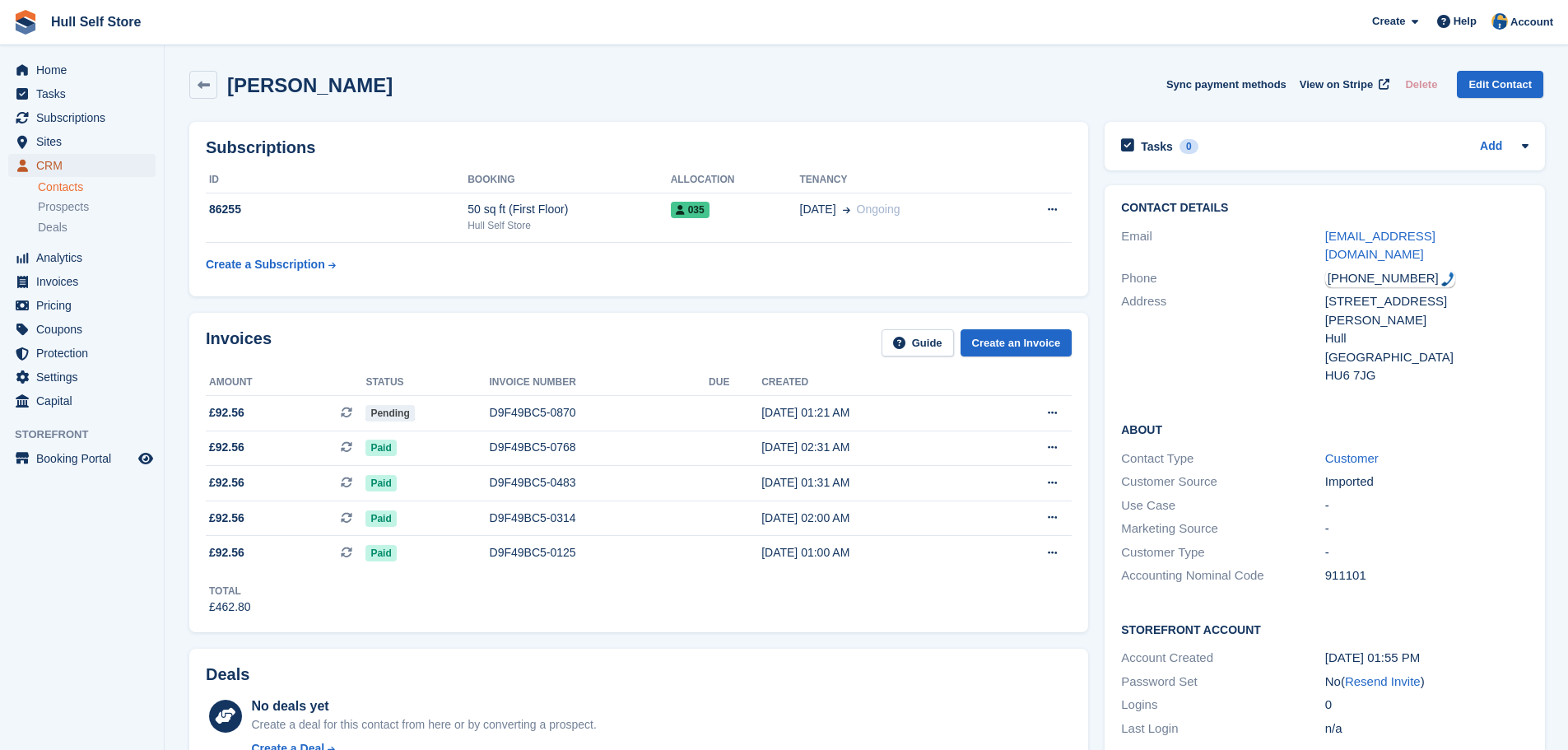
click at [77, 168] on span "CRM" at bounding box center [85, 166] width 99 height 23
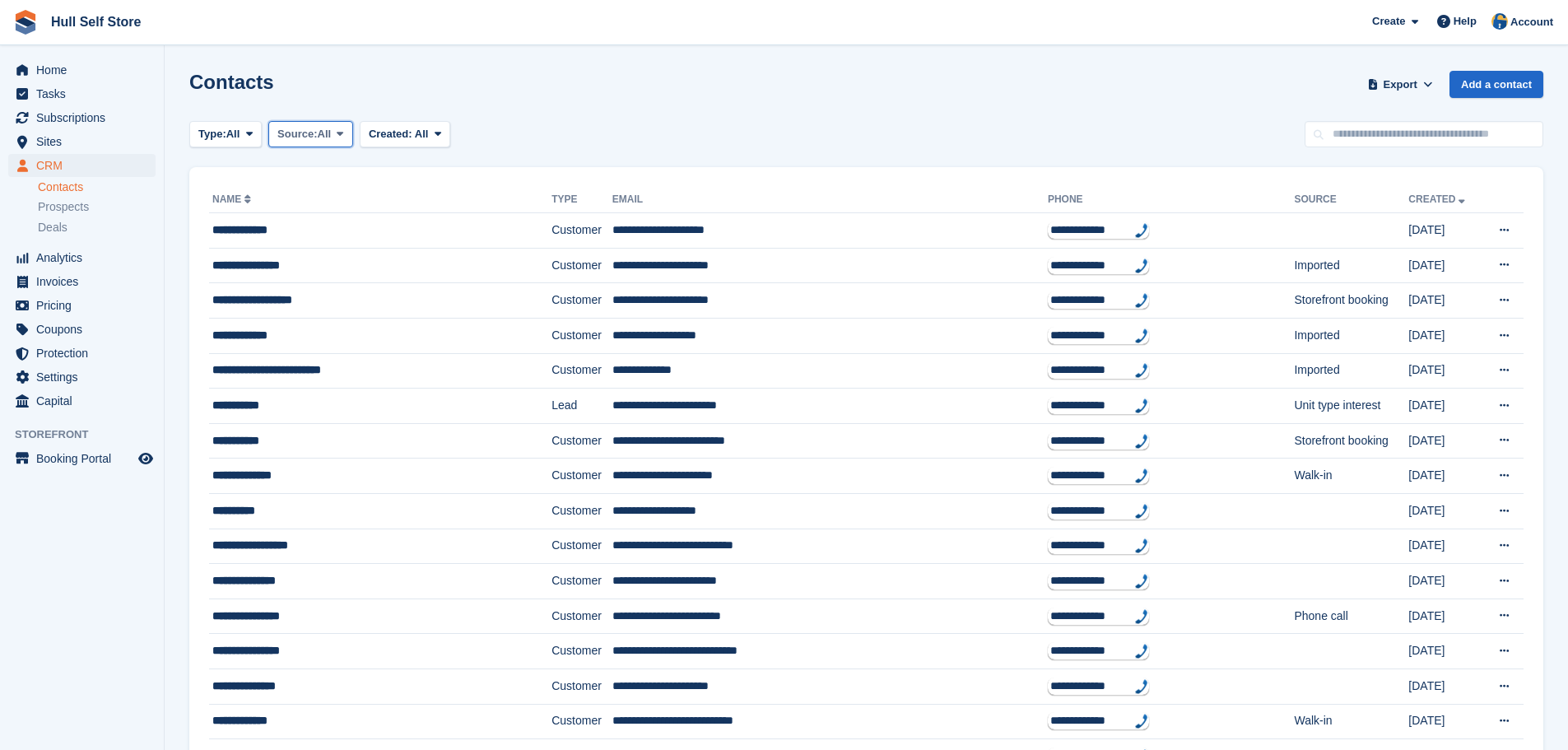
click at [317, 134] on span "Source:" at bounding box center [297, 134] width 39 height 16
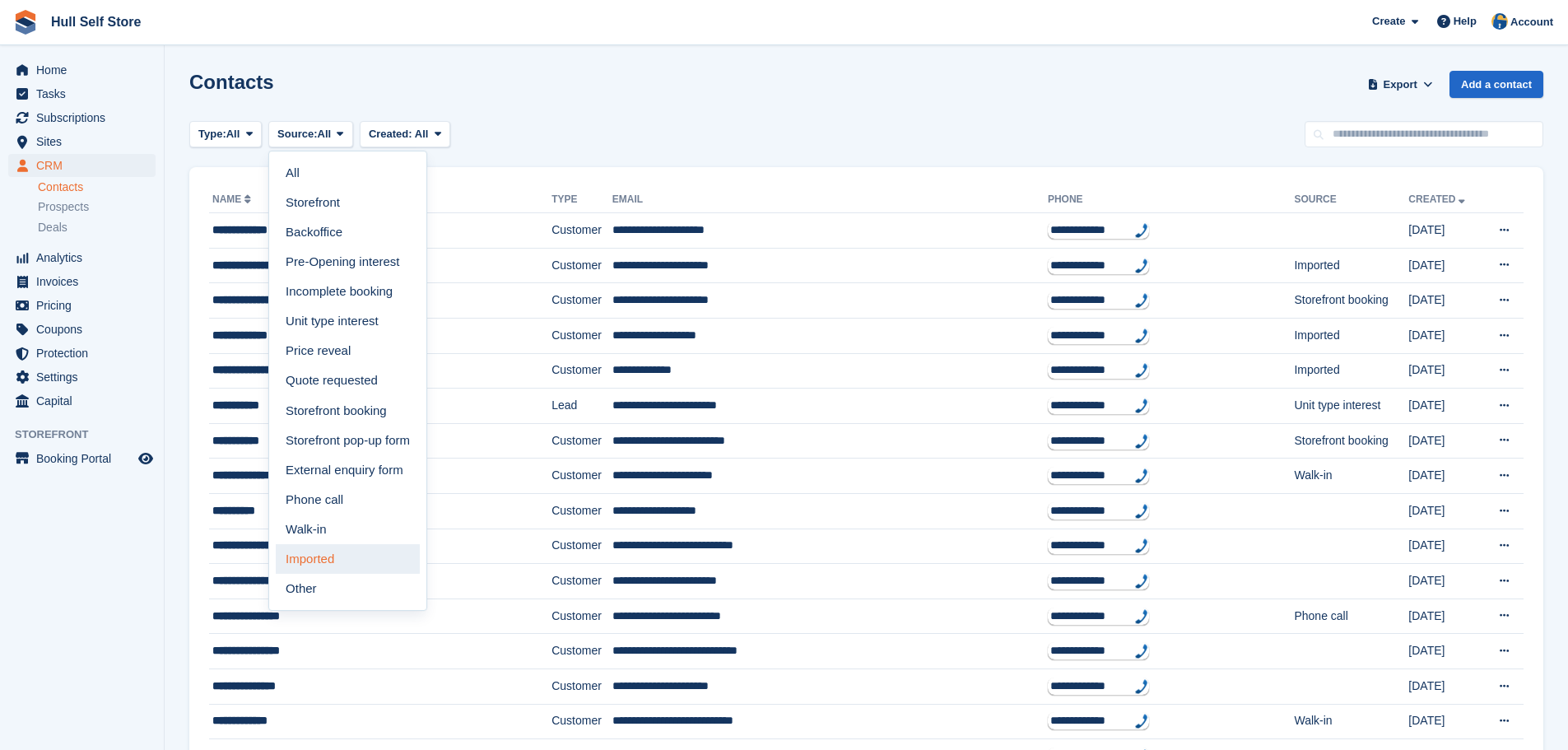
click at [303, 555] on link "Imported" at bounding box center [347, 558] width 144 height 30
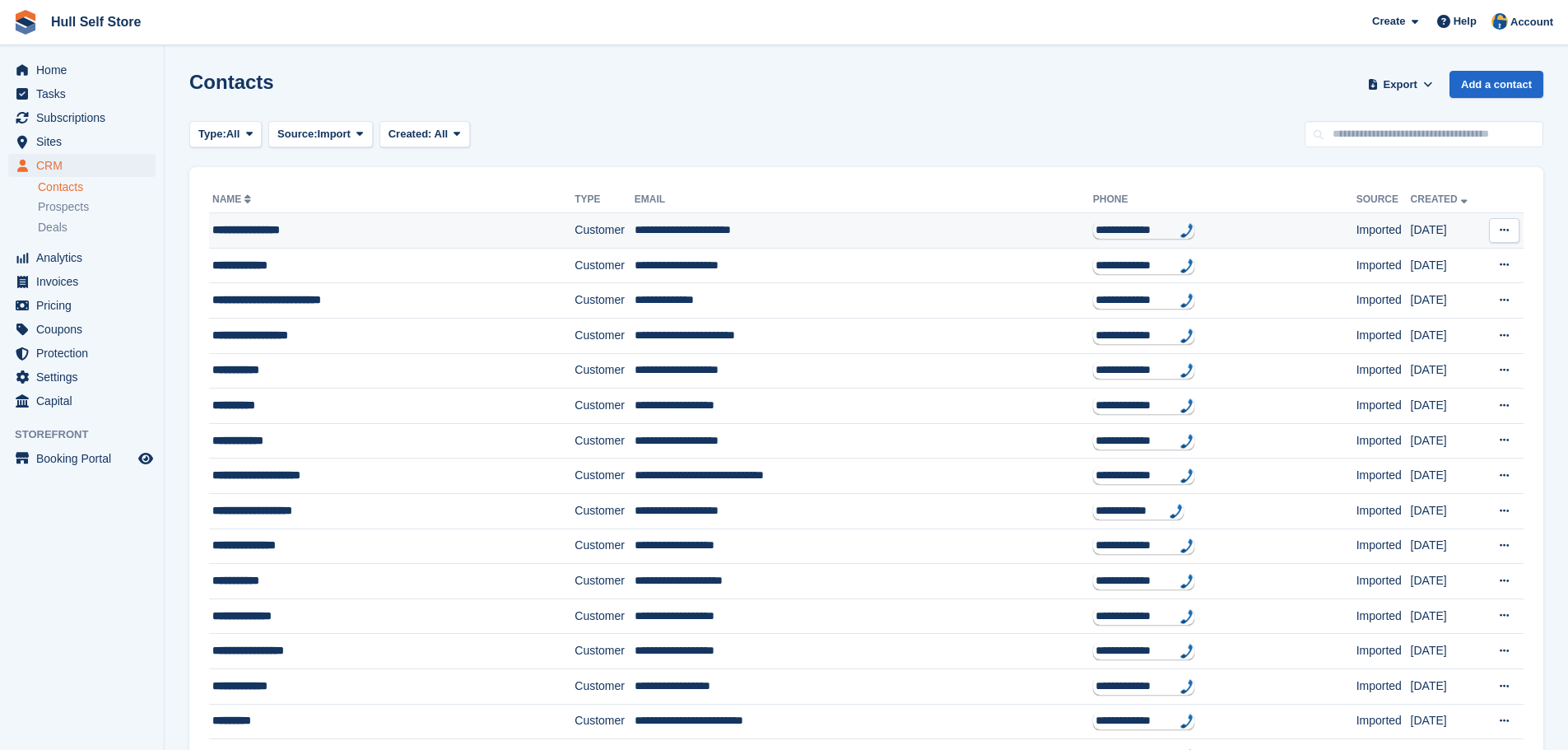
click at [427, 238] on div "**********" at bounding box center [364, 229] width 303 height 17
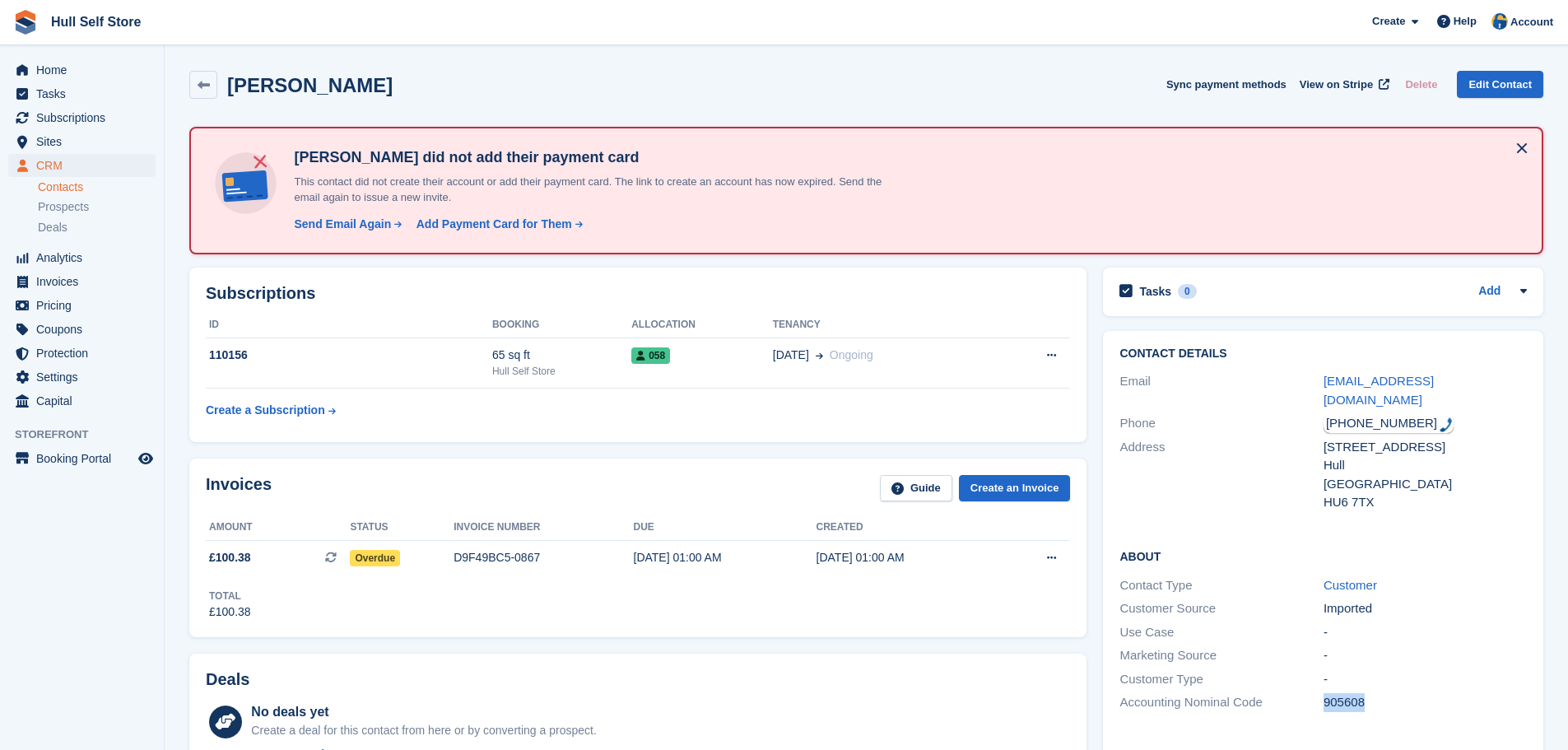
drag, startPoint x: 1371, startPoint y: 688, endPoint x: 1324, endPoint y: 686, distance: 47.0
click at [1324, 694] on div "905608" at bounding box center [1425, 703] width 203 height 19
copy div "905608"
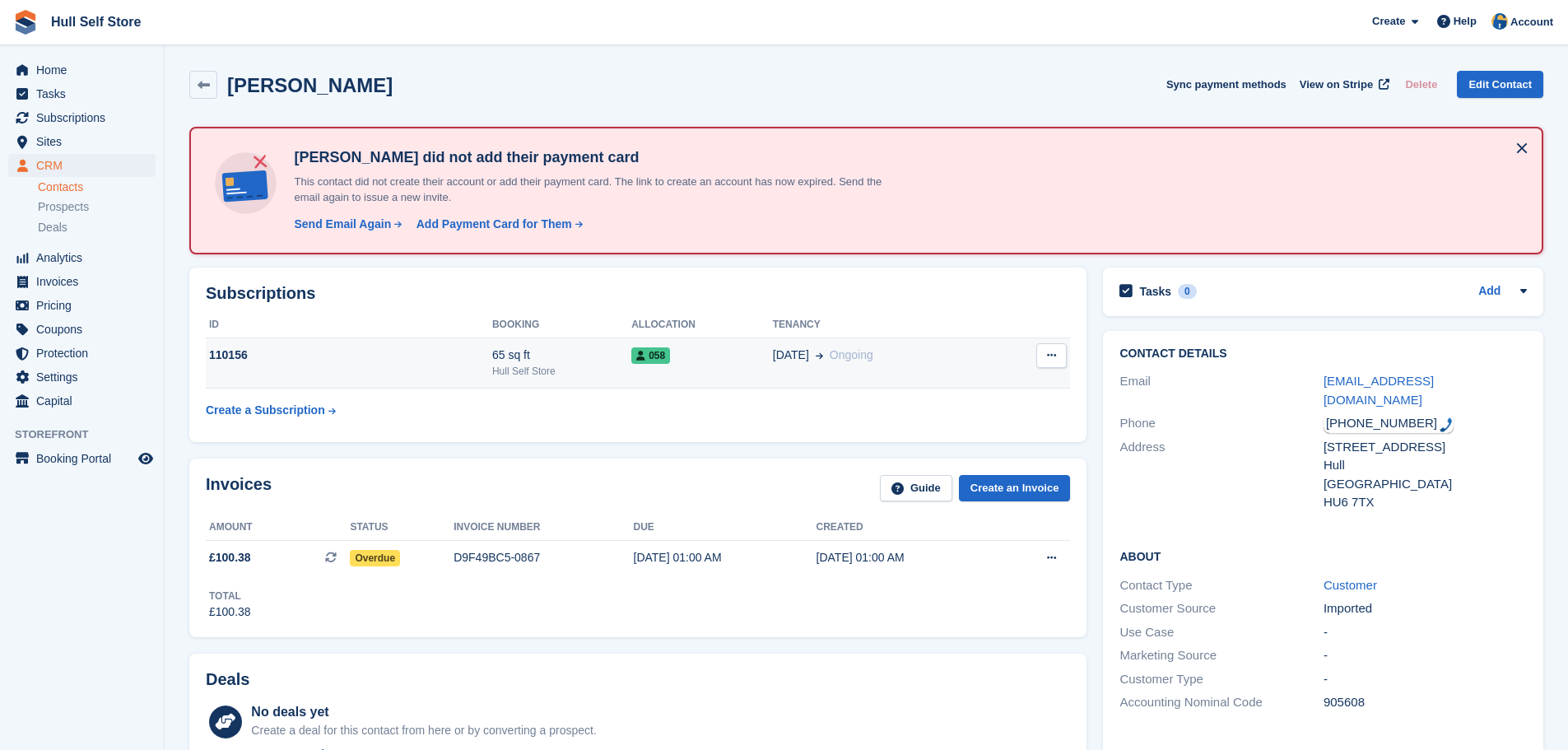
click at [788, 383] on td "01 Oct Ongoing" at bounding box center [883, 364] width 221 height 50
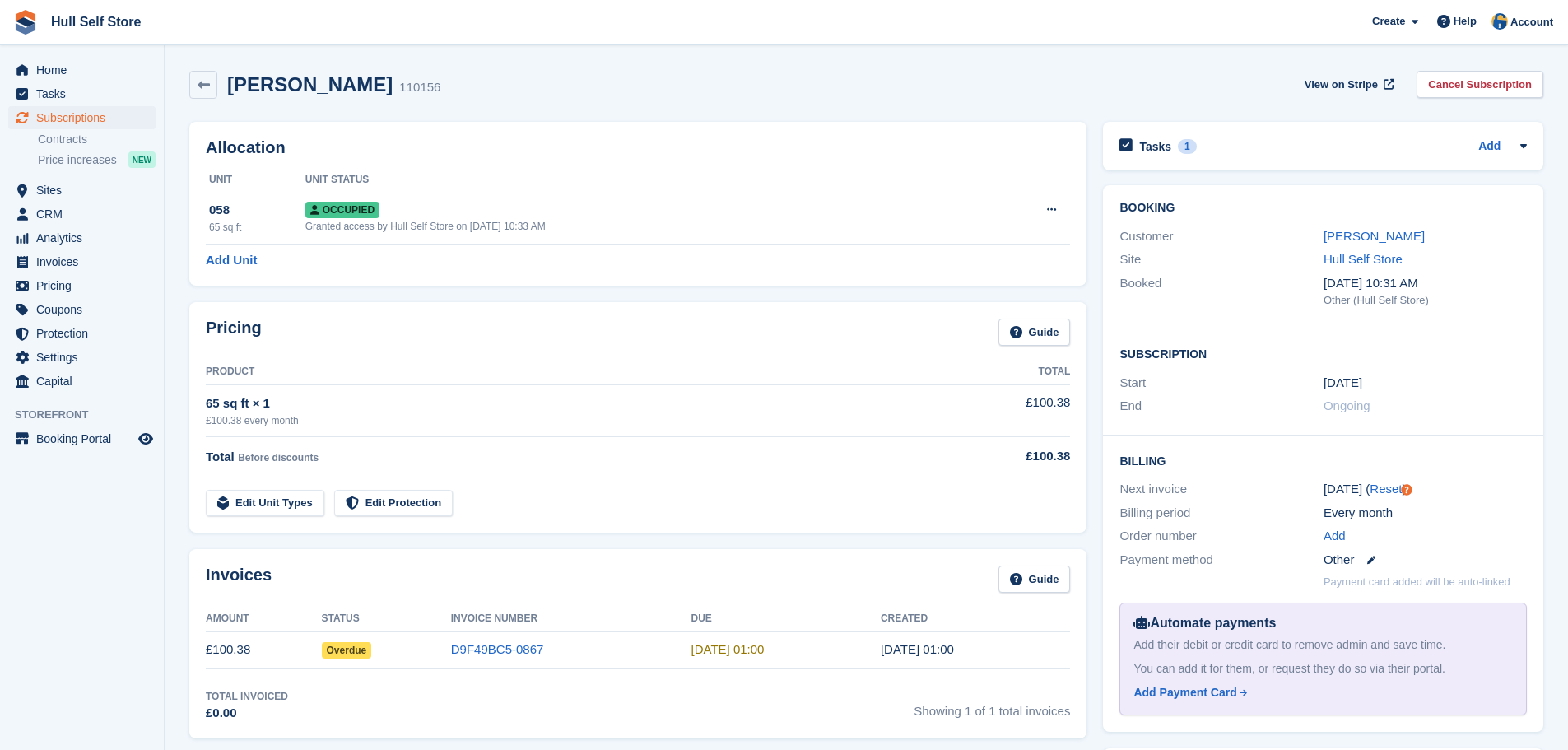
drag, startPoint x: 1447, startPoint y: 239, endPoint x: 1304, endPoint y: 242, distance: 143.0
click at [1304, 242] on div "Customer [PERSON_NAME]" at bounding box center [1323, 237] width 407 height 24
copy div "[PERSON_NAME]"
click at [522, 649] on link "D9F49BC5-0867" at bounding box center [498, 650] width 93 height 14
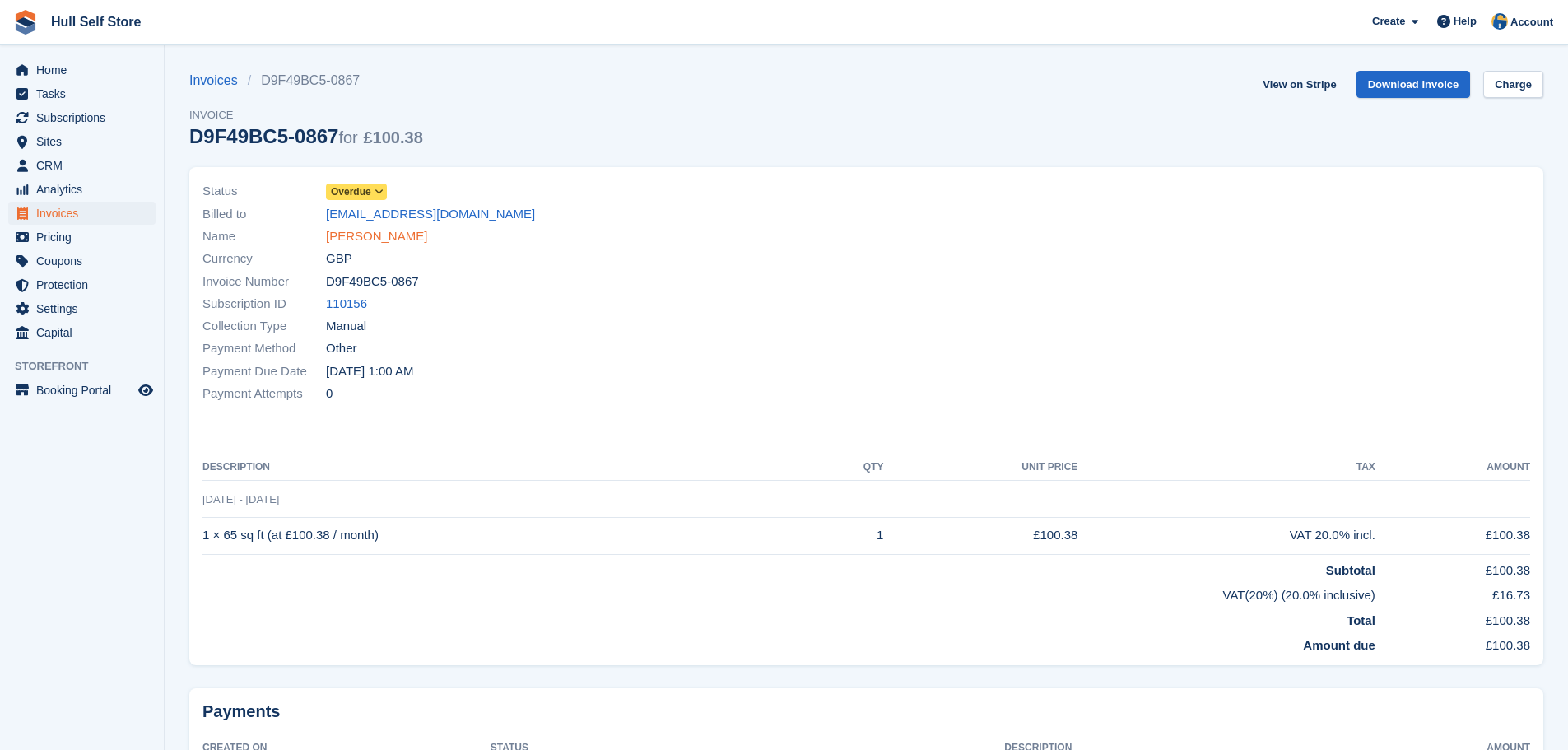
click at [385, 234] on link "[PERSON_NAME]" at bounding box center [376, 237] width 101 height 19
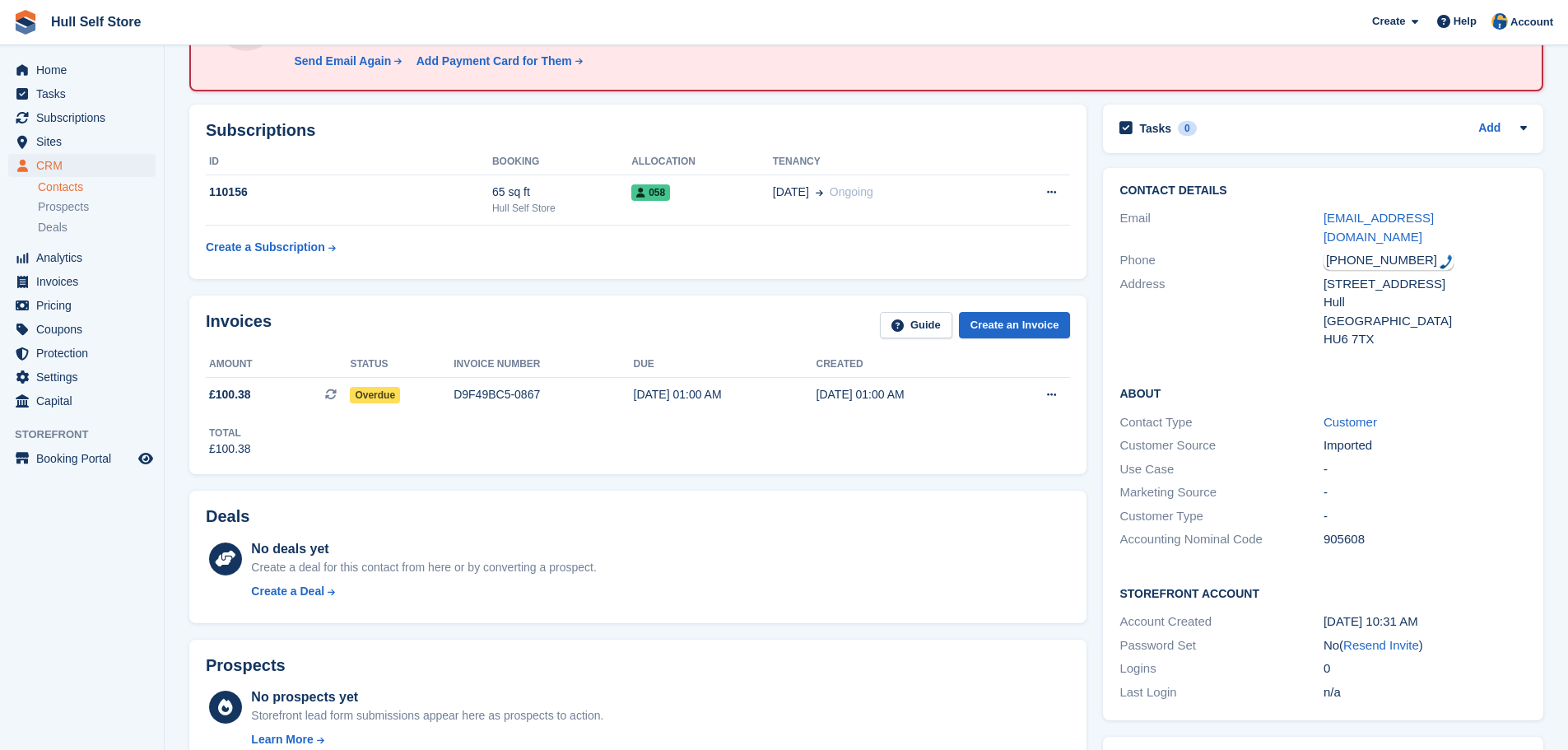
scroll to position [82, 0]
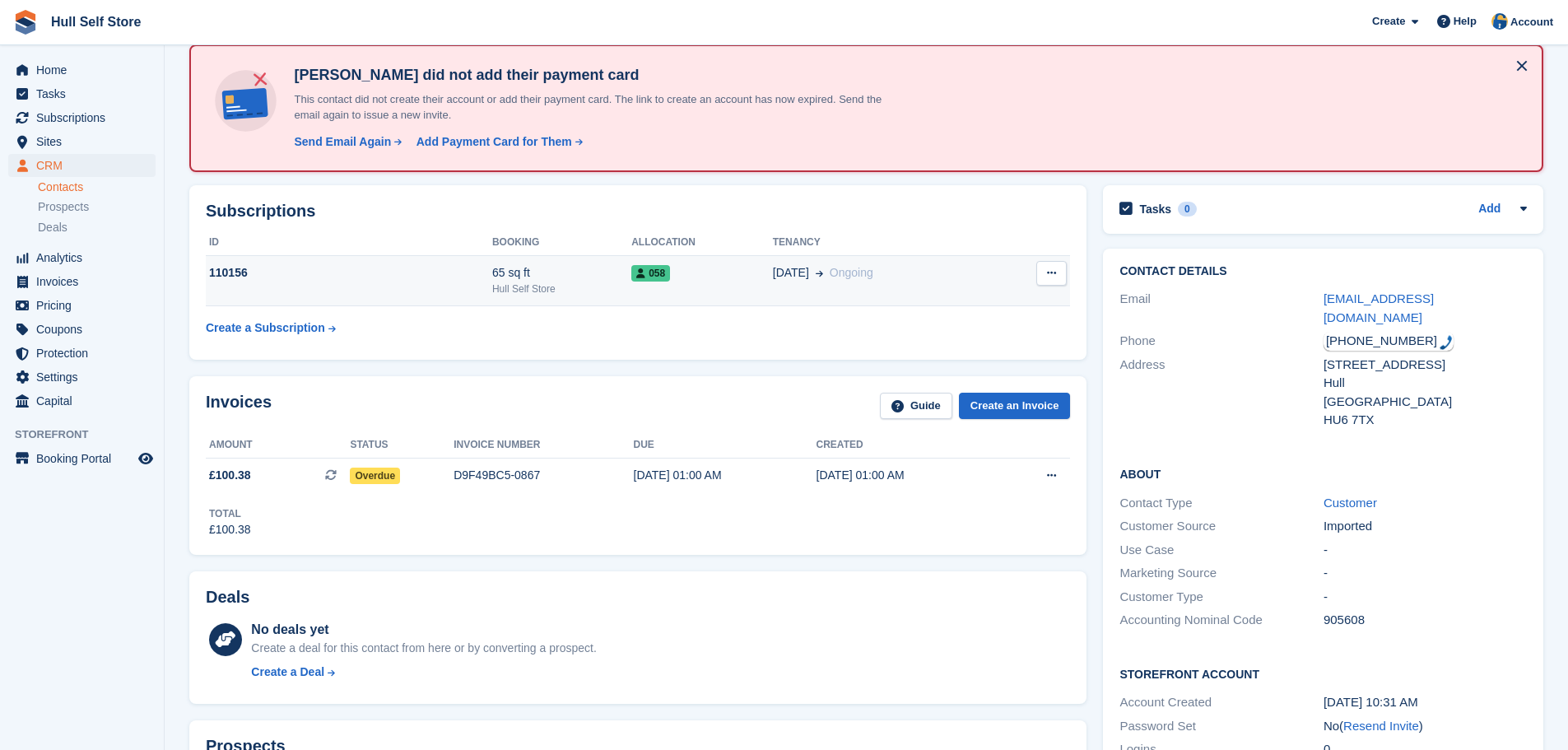
click at [578, 266] on div "65 sq ft" at bounding box center [561, 272] width 139 height 17
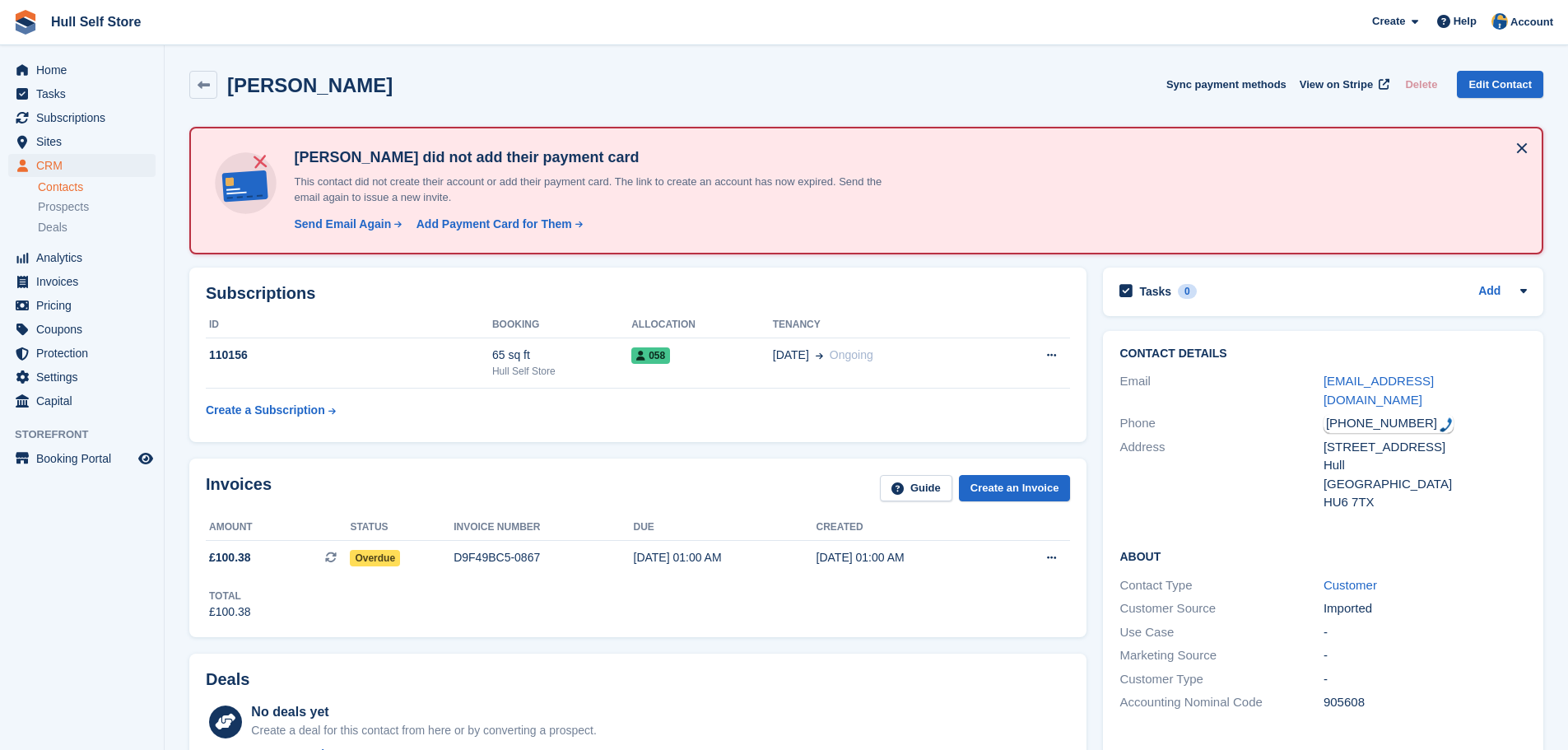
scroll to position [82, 0]
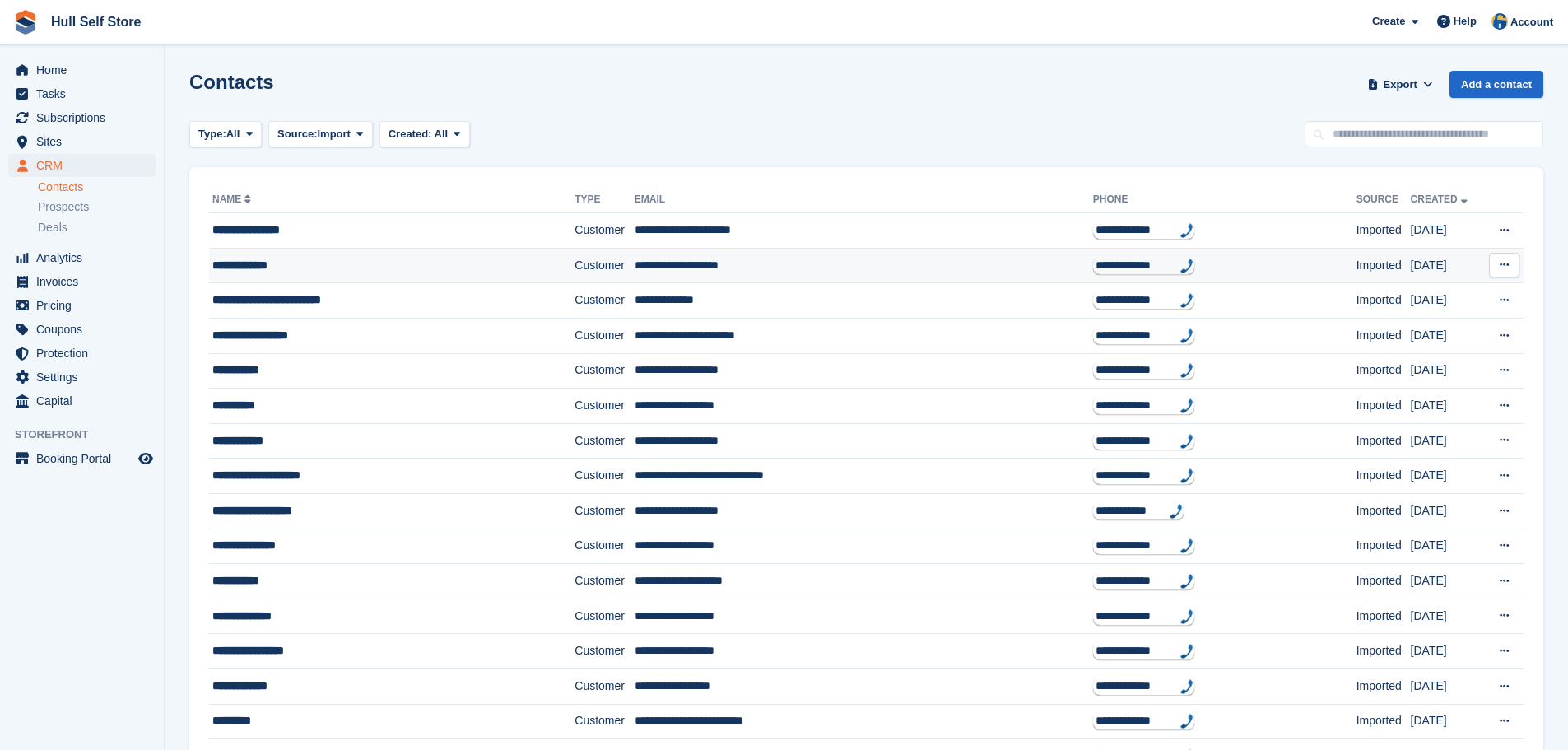
click at [363, 272] on div "**********" at bounding box center [364, 265] width 303 height 17
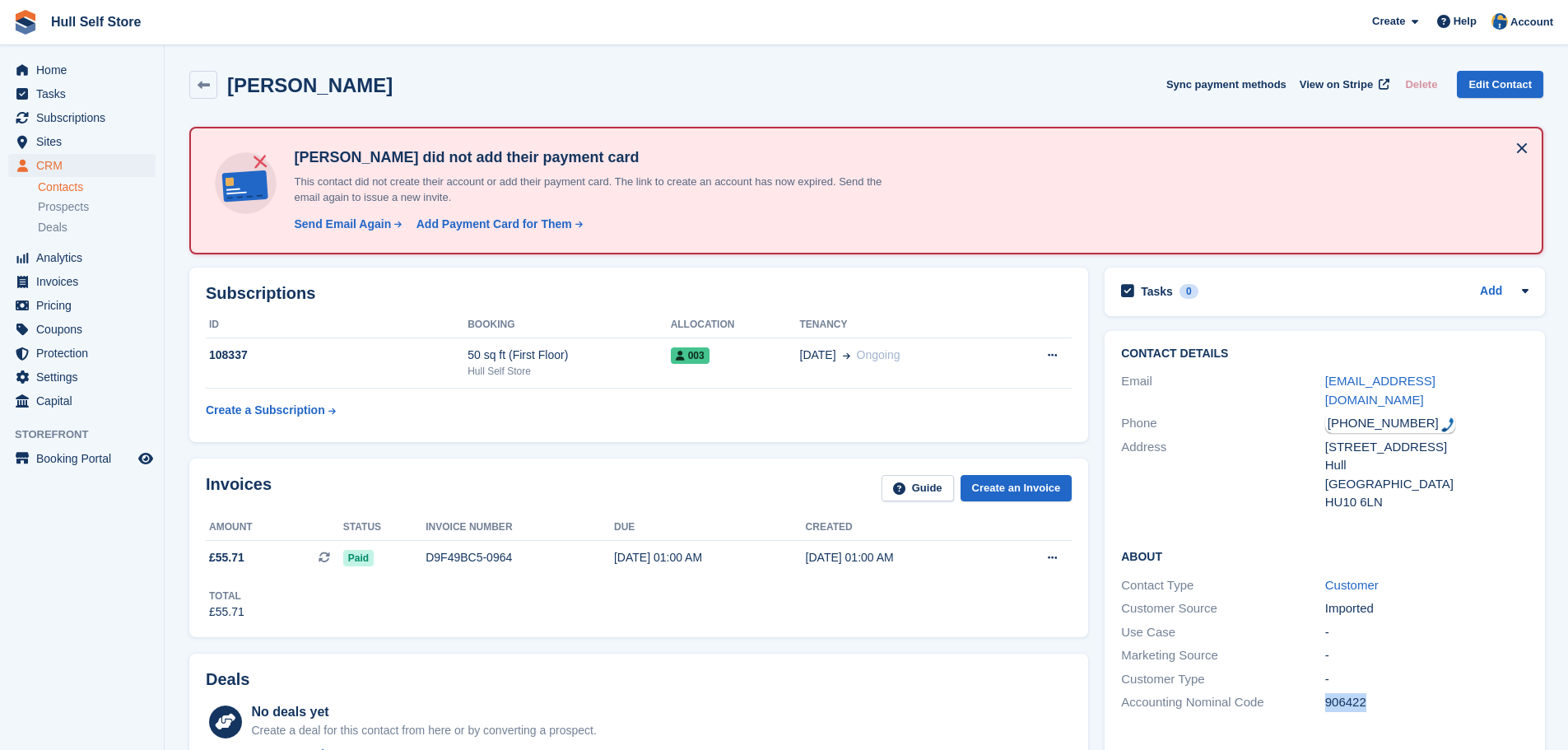
drag, startPoint x: 1378, startPoint y: 686, endPoint x: 1305, endPoint y: 684, distance: 73.0
click at [1305, 691] on div "Accounting Nominal Code 906422" at bounding box center [1324, 703] width 407 height 24
copy div "906422"
click at [448, 562] on div "D9F49BC5-0964" at bounding box center [519, 557] width 188 height 17
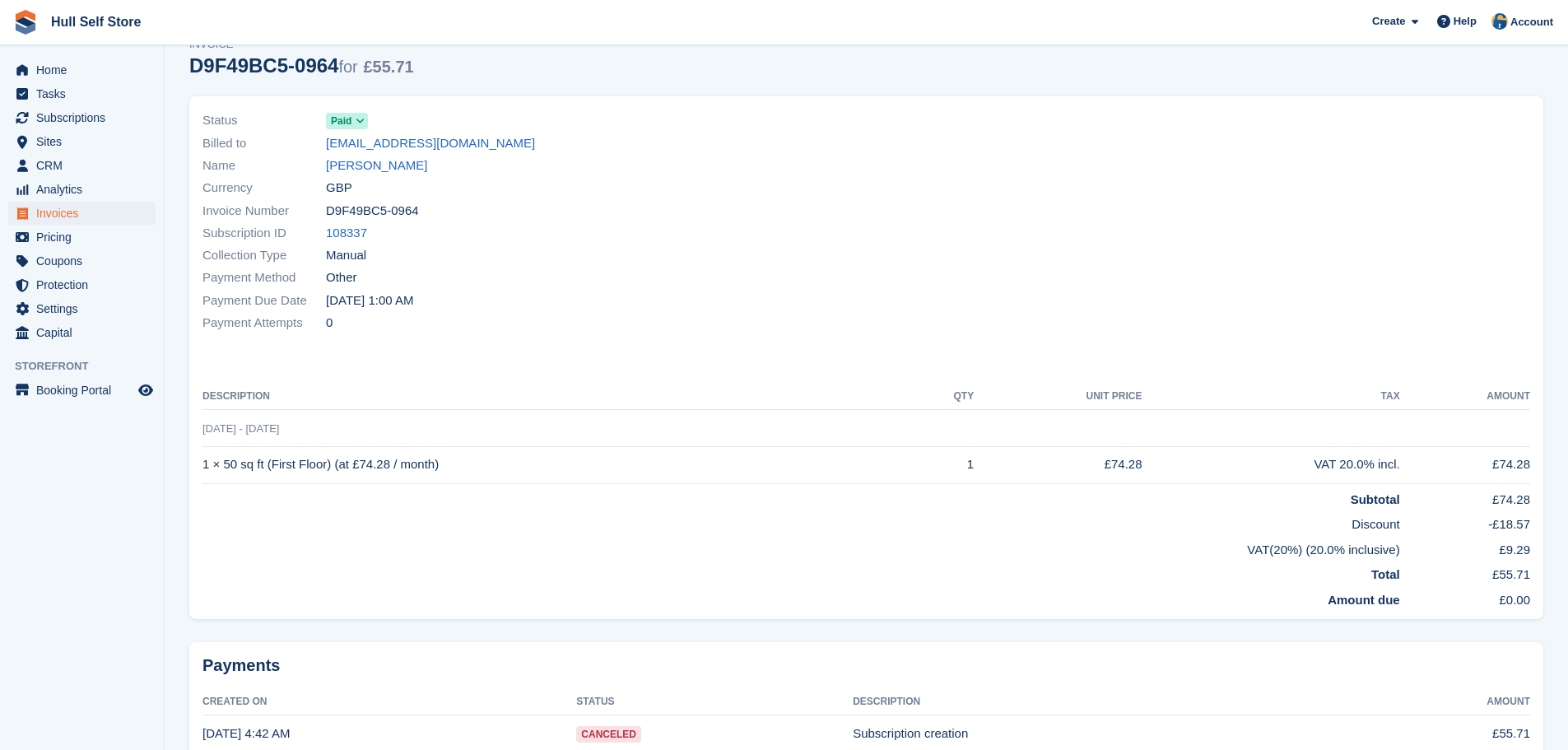
scroll to position [67, 0]
click at [347, 166] on link "[PERSON_NAME]" at bounding box center [376, 168] width 101 height 19
